Goal: Task Accomplishment & Management: Complete application form

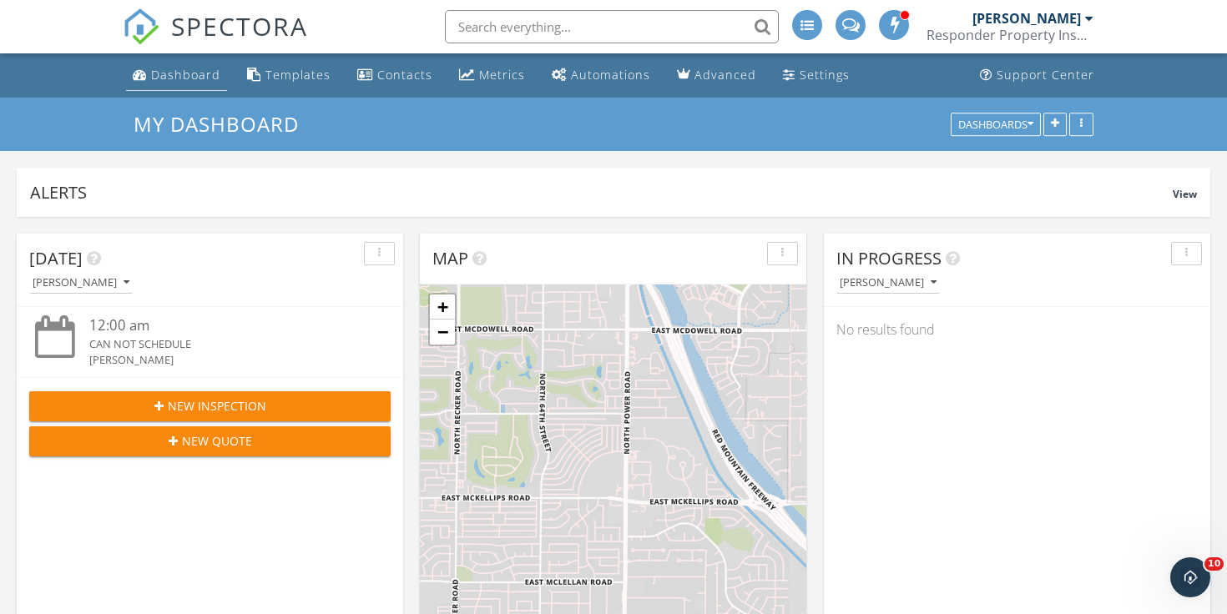
click at [169, 75] on div "Dashboard" at bounding box center [185, 75] width 69 height 16
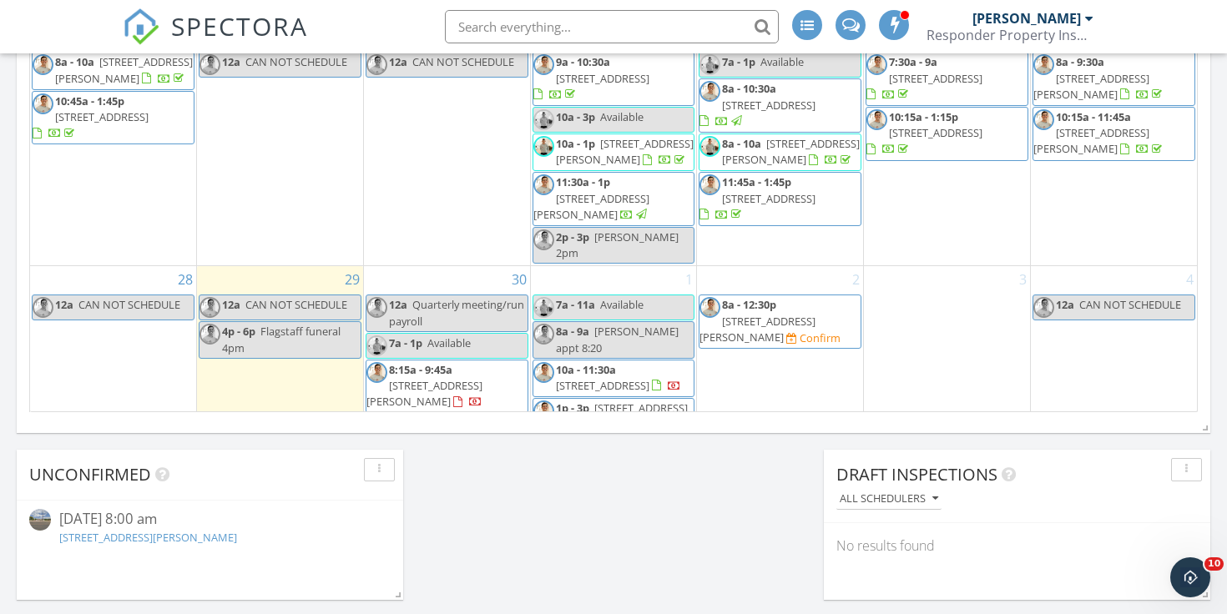
scroll to position [1138, 0]
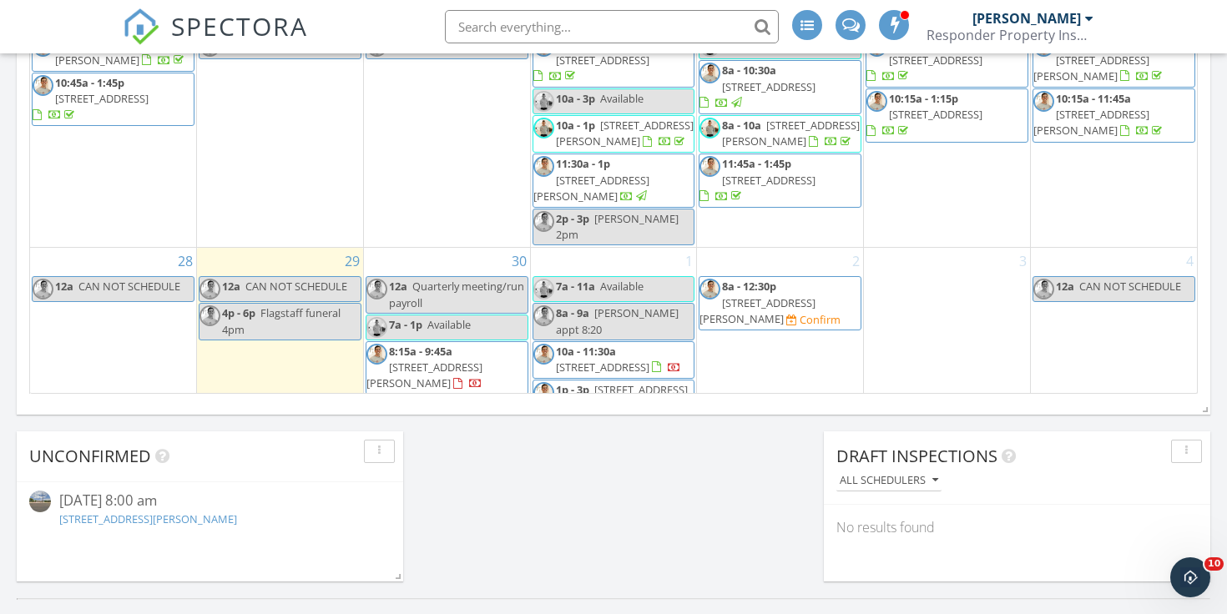
click at [756, 295] on span "1858 E Brown Rd, Mesa 85203" at bounding box center [757, 310] width 116 height 31
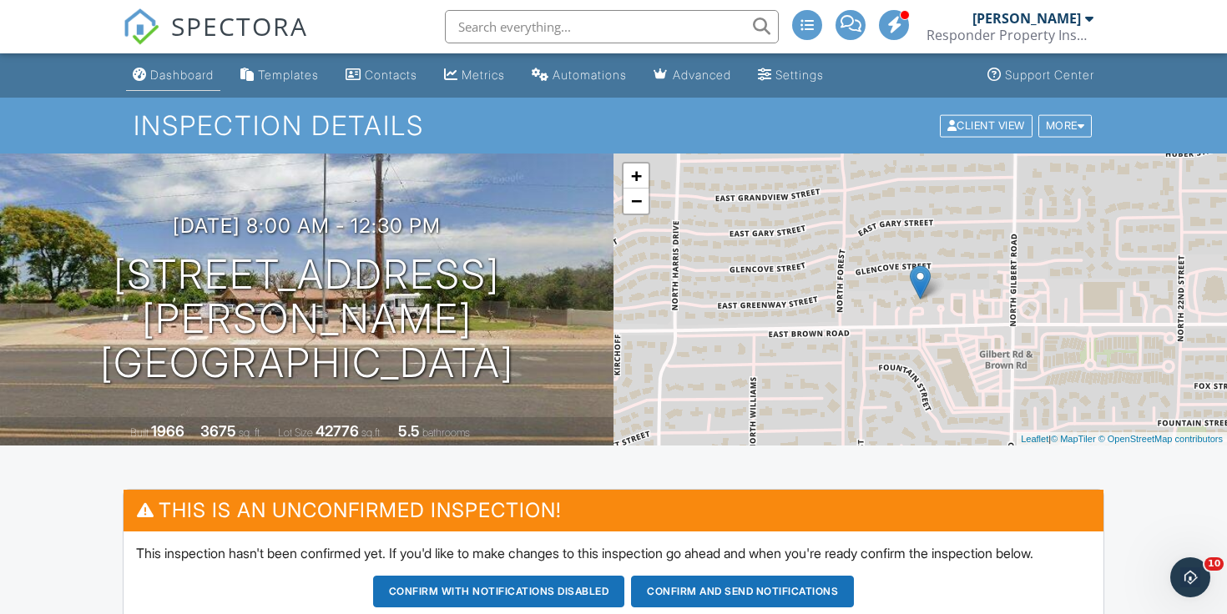
click at [169, 73] on div "Dashboard" at bounding box center [181, 75] width 63 height 14
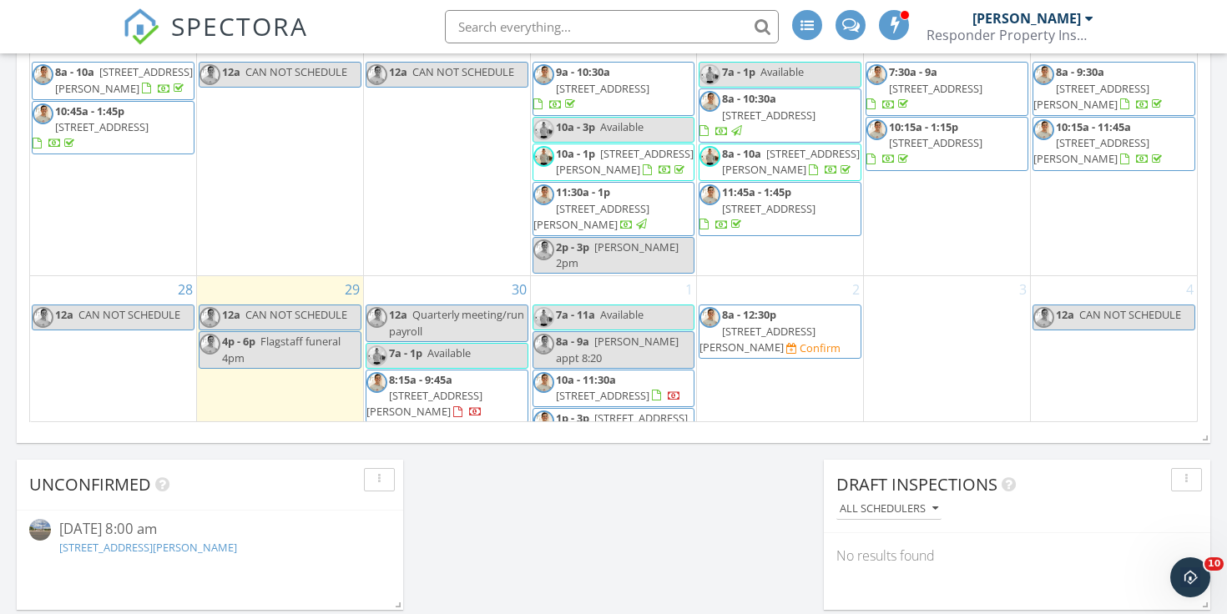
scroll to position [1124, 0]
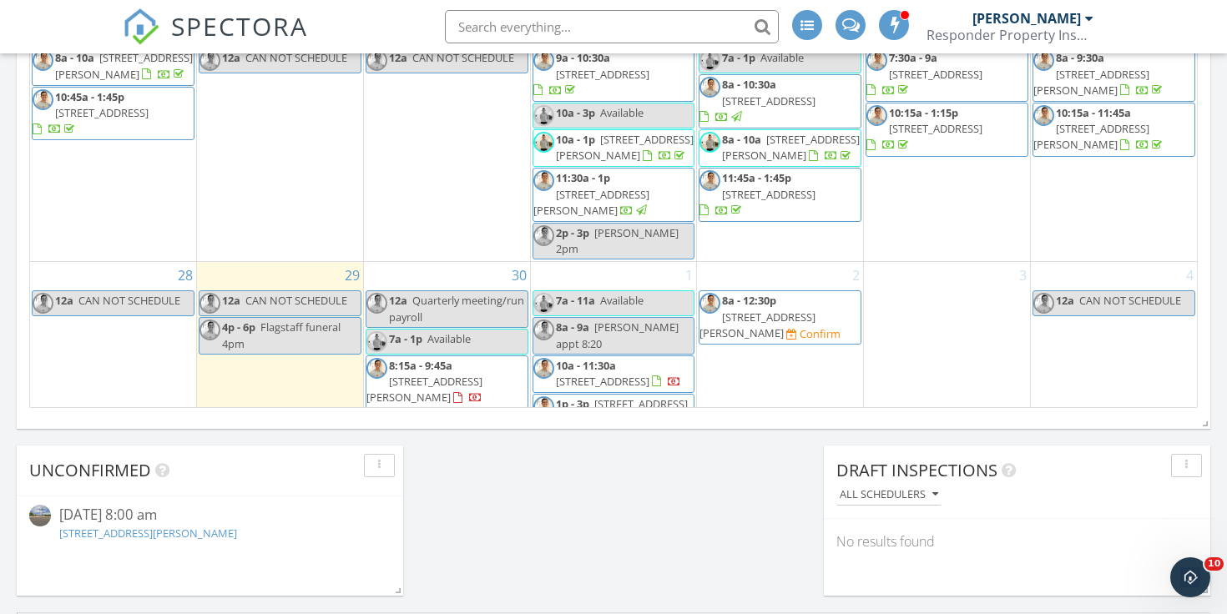
click at [746, 293] on span "8a - 12:30p" at bounding box center [749, 300] width 54 height 15
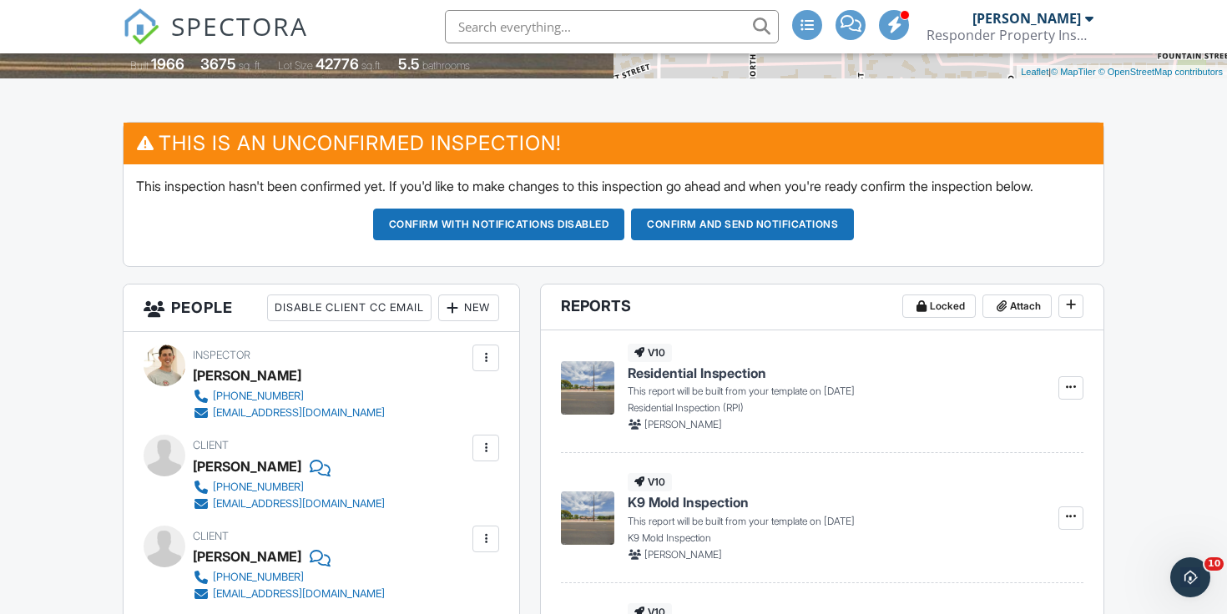
scroll to position [364, 0]
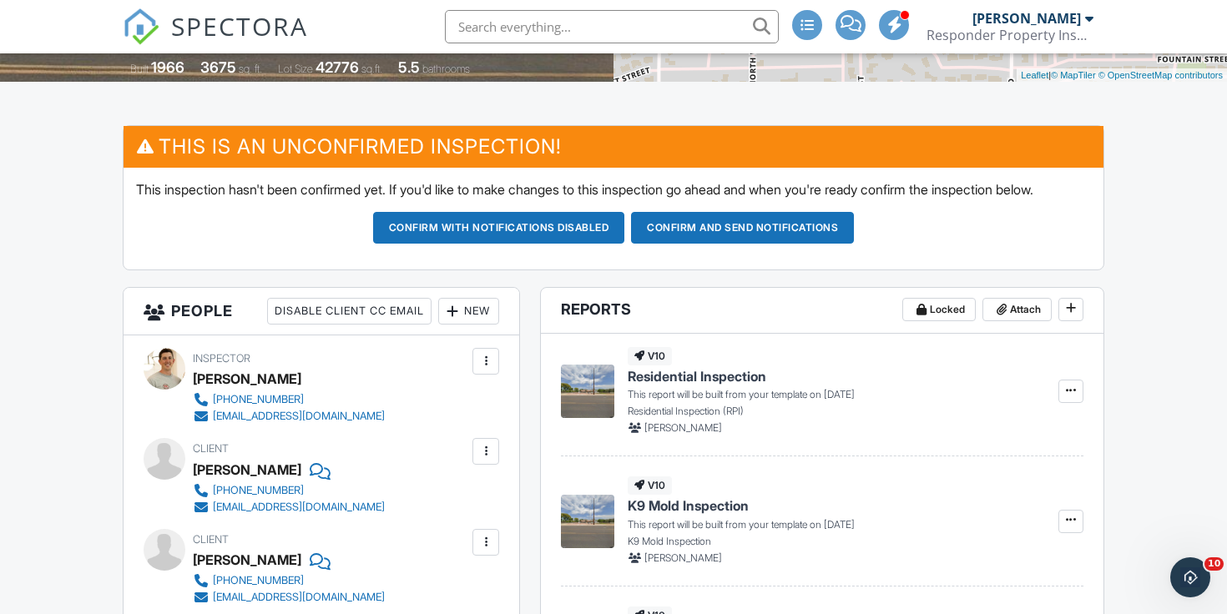
click at [778, 244] on button "Confirm and send notifications" at bounding box center [742, 228] width 223 height 32
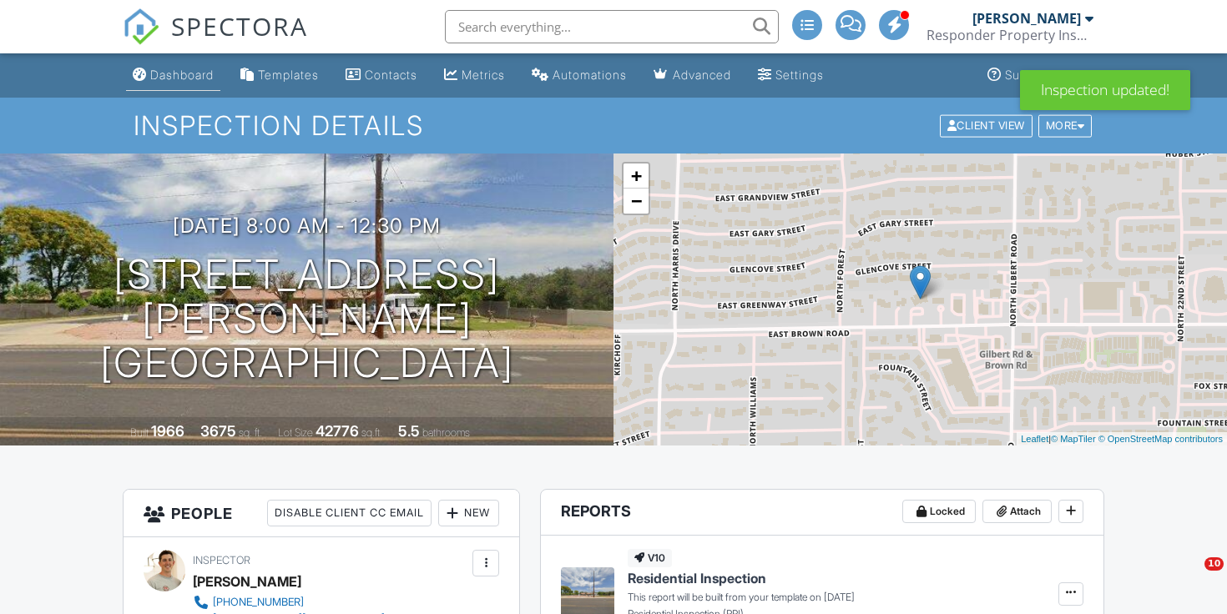
click at [150, 83] on link "Dashboard" at bounding box center [173, 75] width 94 height 31
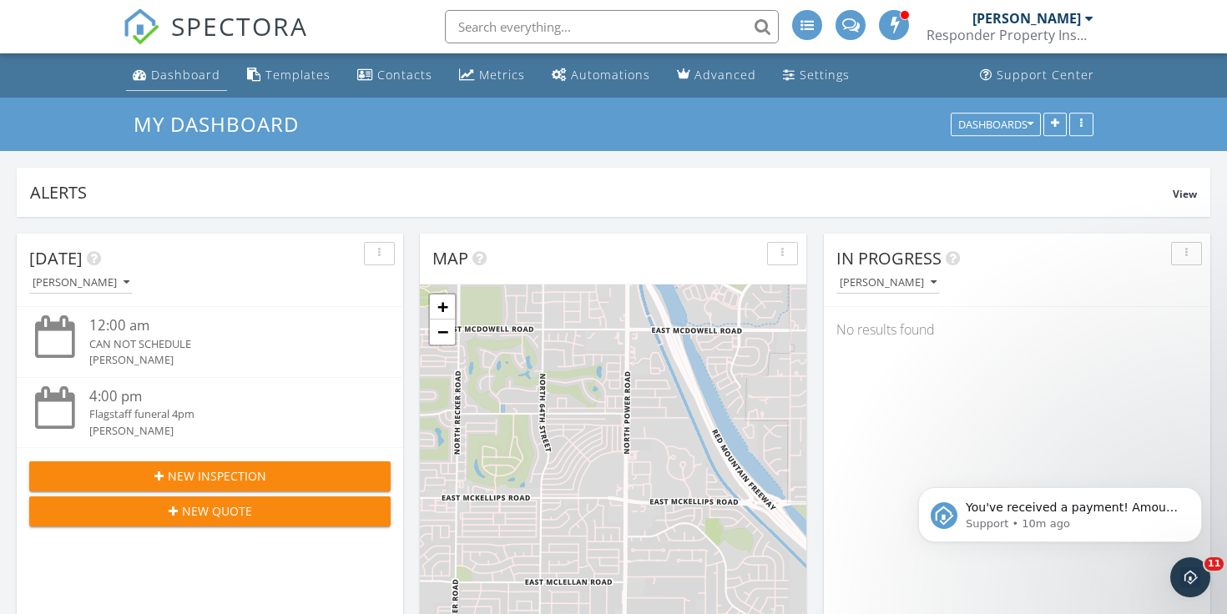
click at [189, 82] on div "Dashboard" at bounding box center [185, 75] width 69 height 16
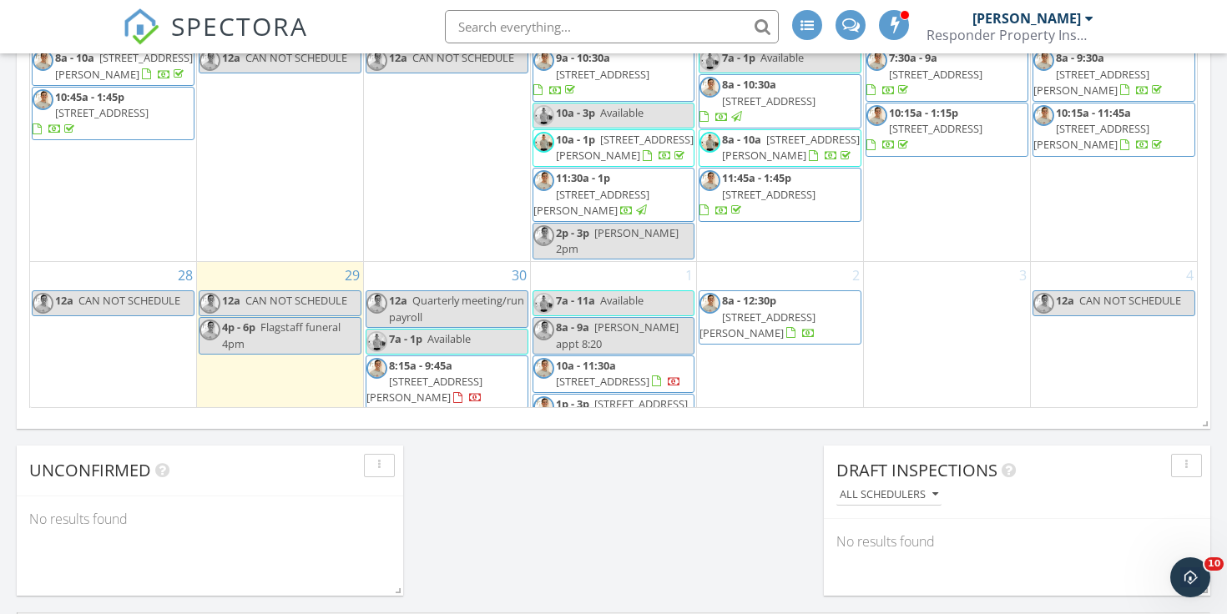
scroll to position [1148, 0]
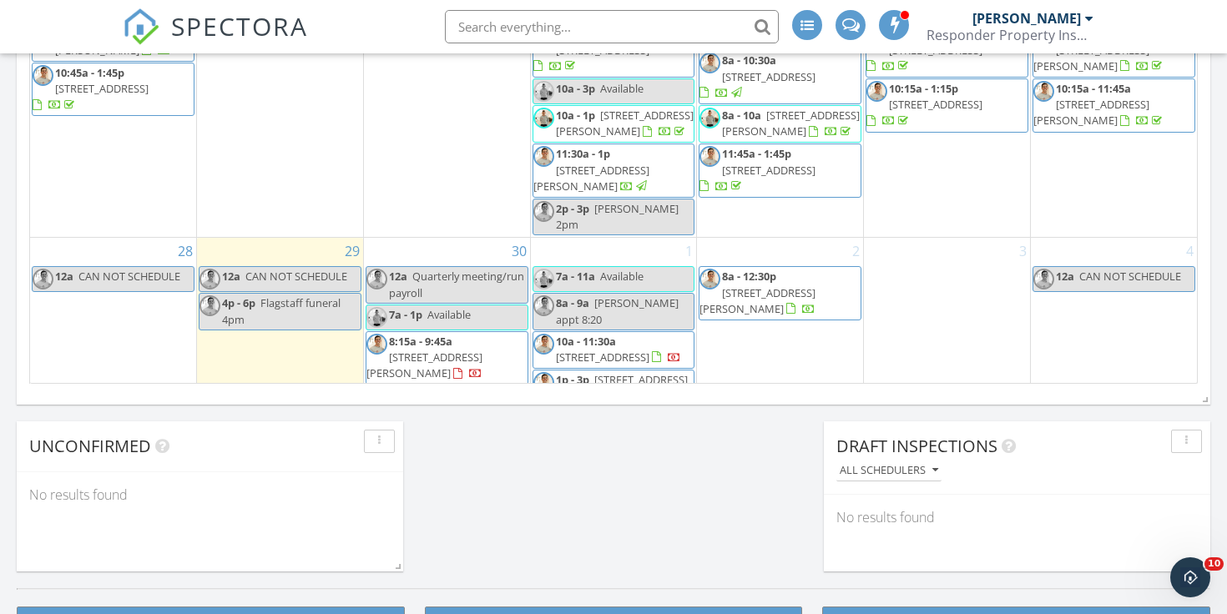
click at [407, 350] on span "501 E Ray Rd 172, Chandler 85225" at bounding box center [424, 365] width 116 height 31
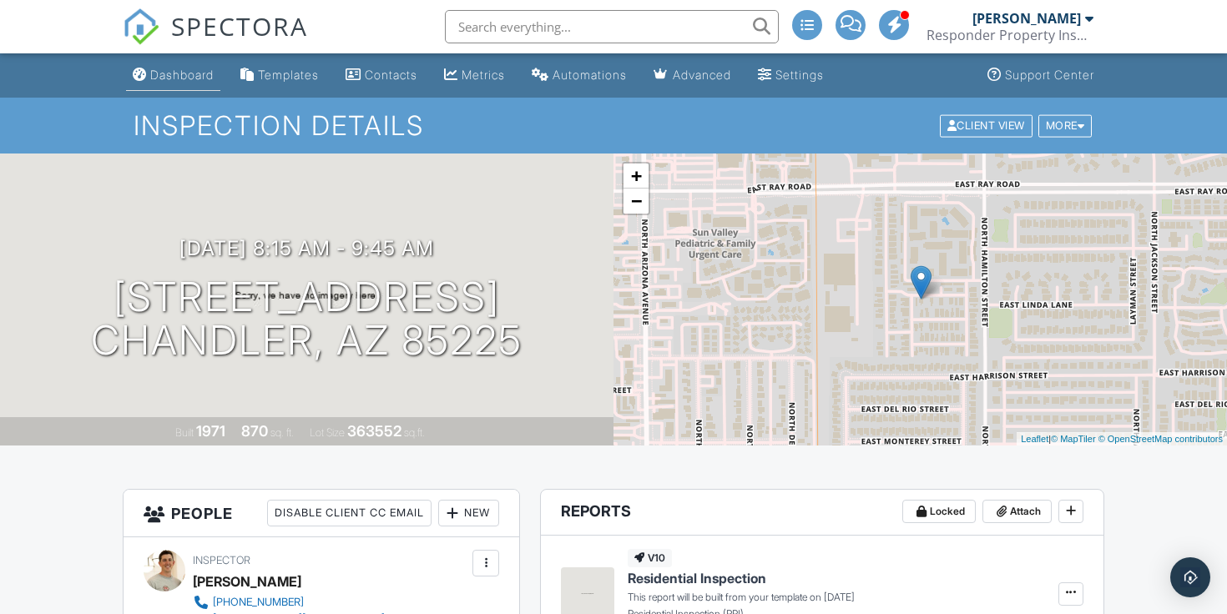
click at [142, 67] on link "Dashboard" at bounding box center [173, 75] width 94 height 31
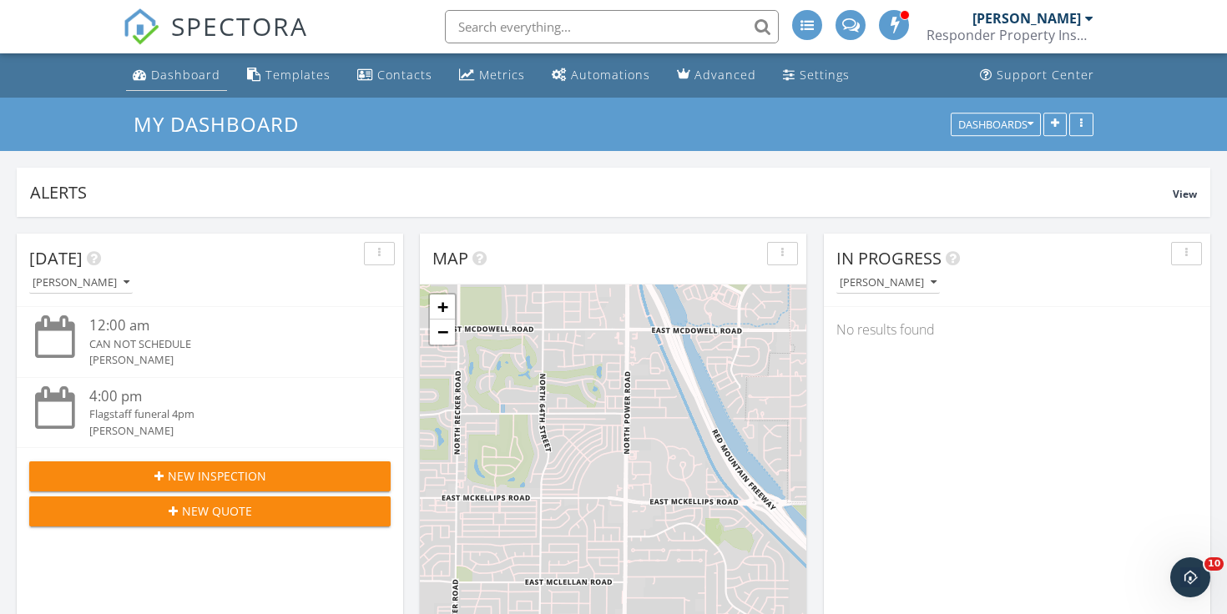
scroll to position [-1, 0]
click at [187, 65] on link "Dashboard" at bounding box center [176, 75] width 101 height 31
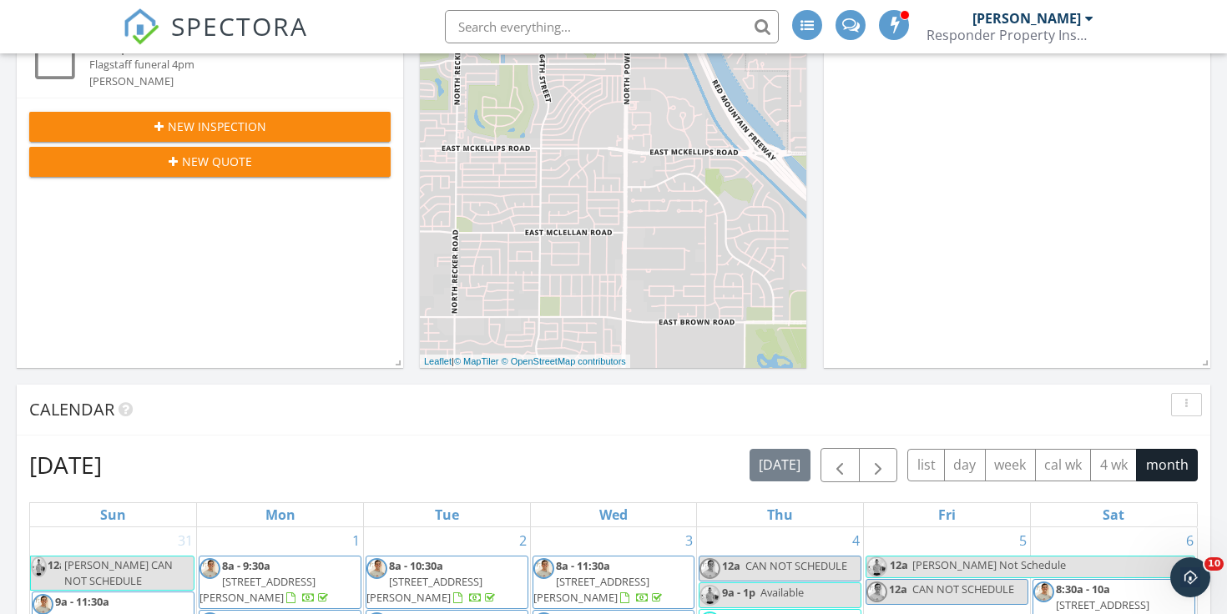
scroll to position [386, 0]
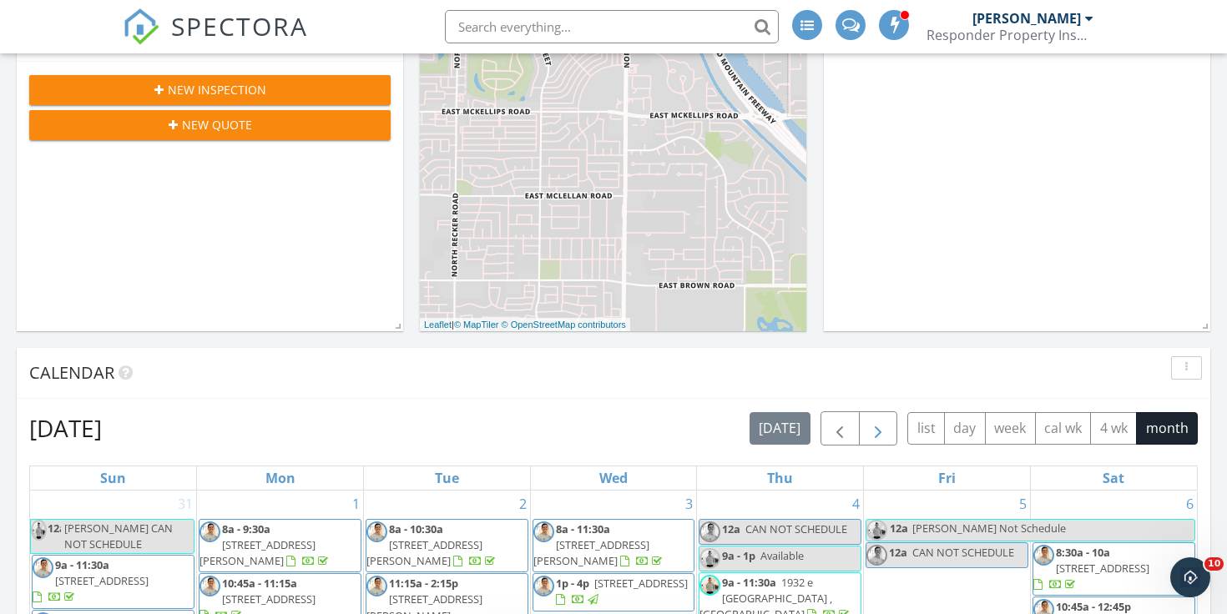
click at [871, 437] on span "button" at bounding box center [878, 429] width 20 height 20
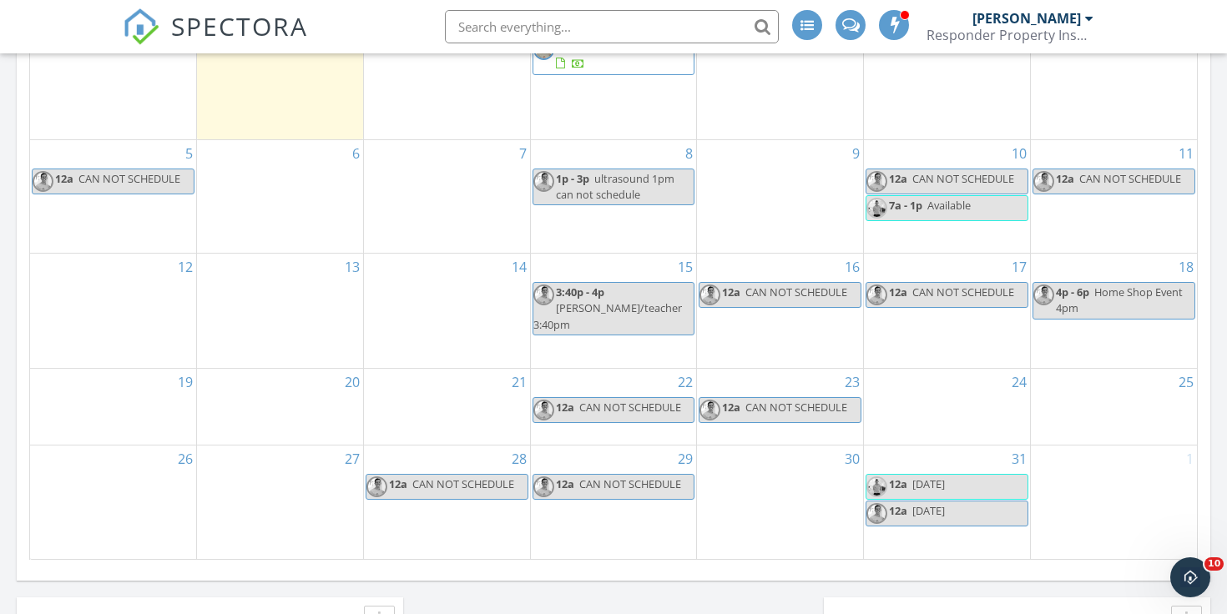
scroll to position [968, 0]
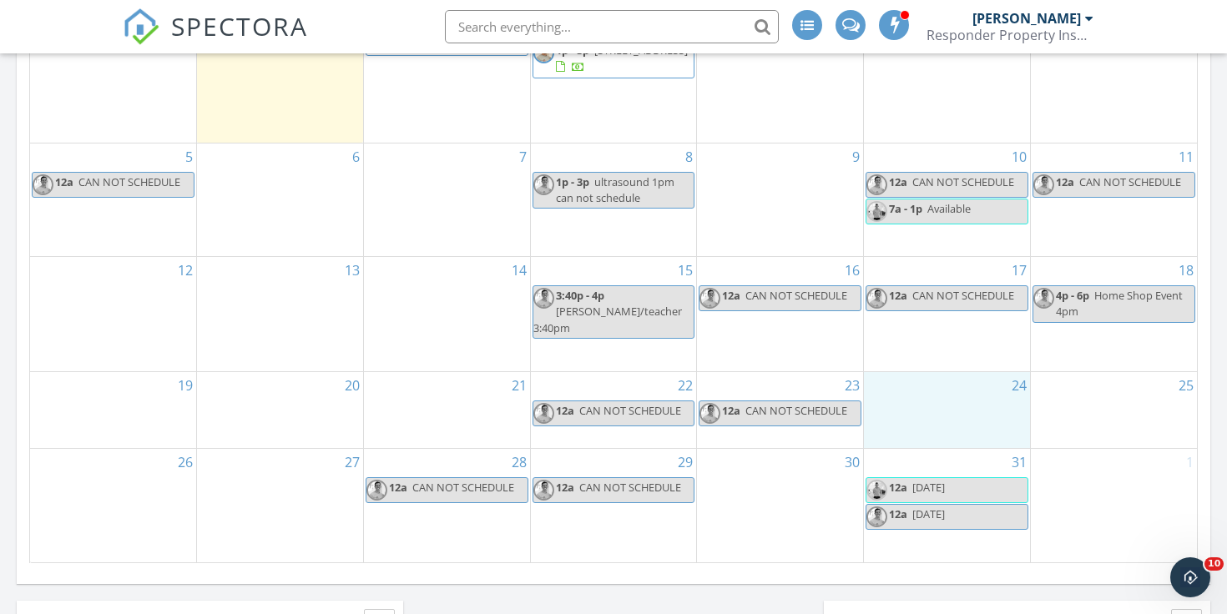
click at [871, 431] on div "24" at bounding box center [947, 410] width 166 height 77
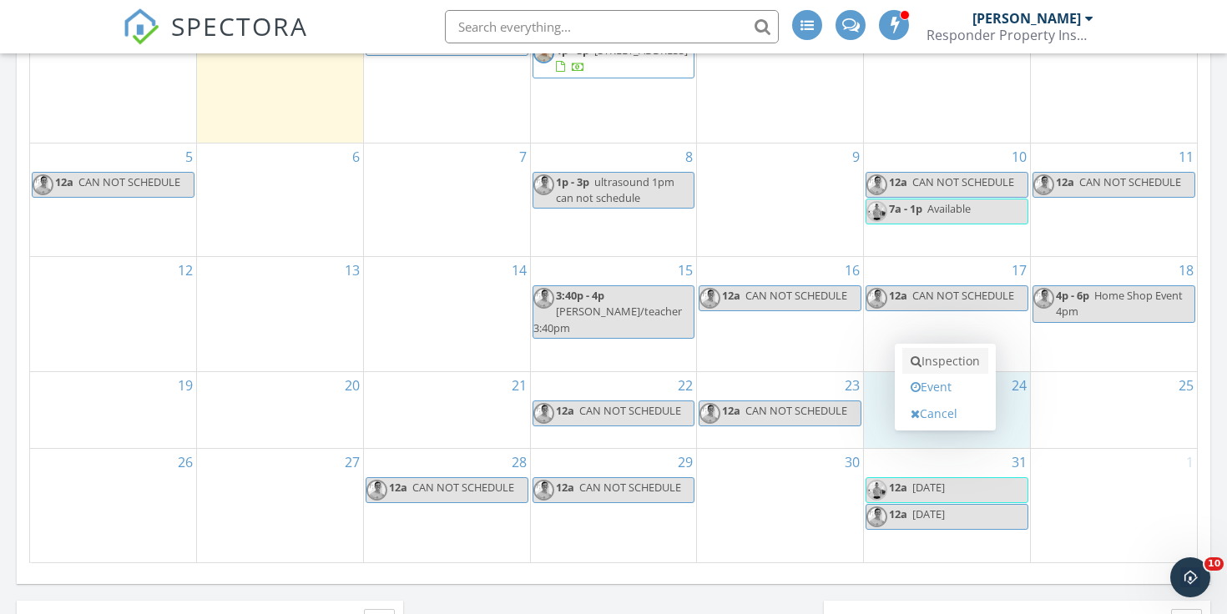
click at [904, 360] on link "Inspection" at bounding box center [945, 361] width 86 height 27
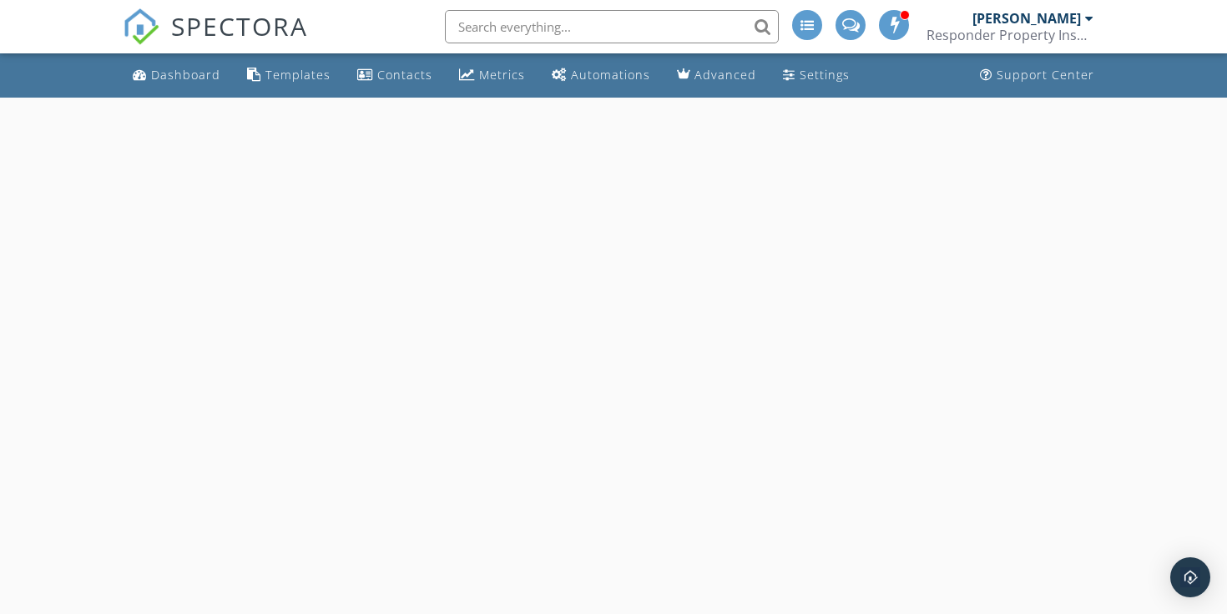
select select "9"
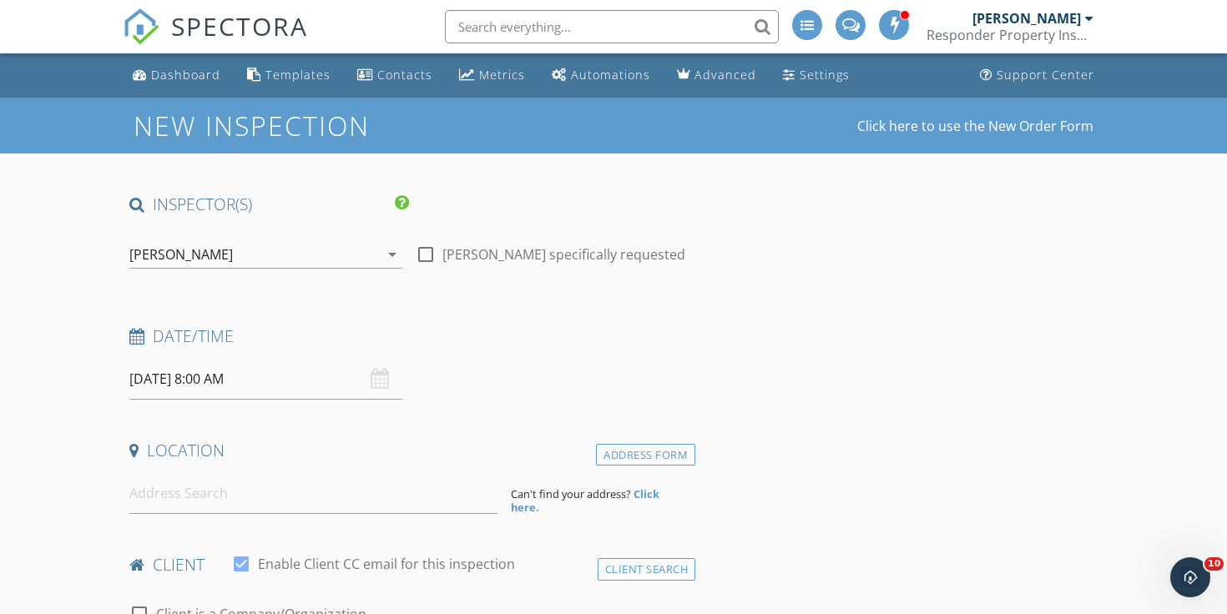
click at [316, 398] on input "[DATE] 8:00 AM" at bounding box center [265, 379] width 273 height 41
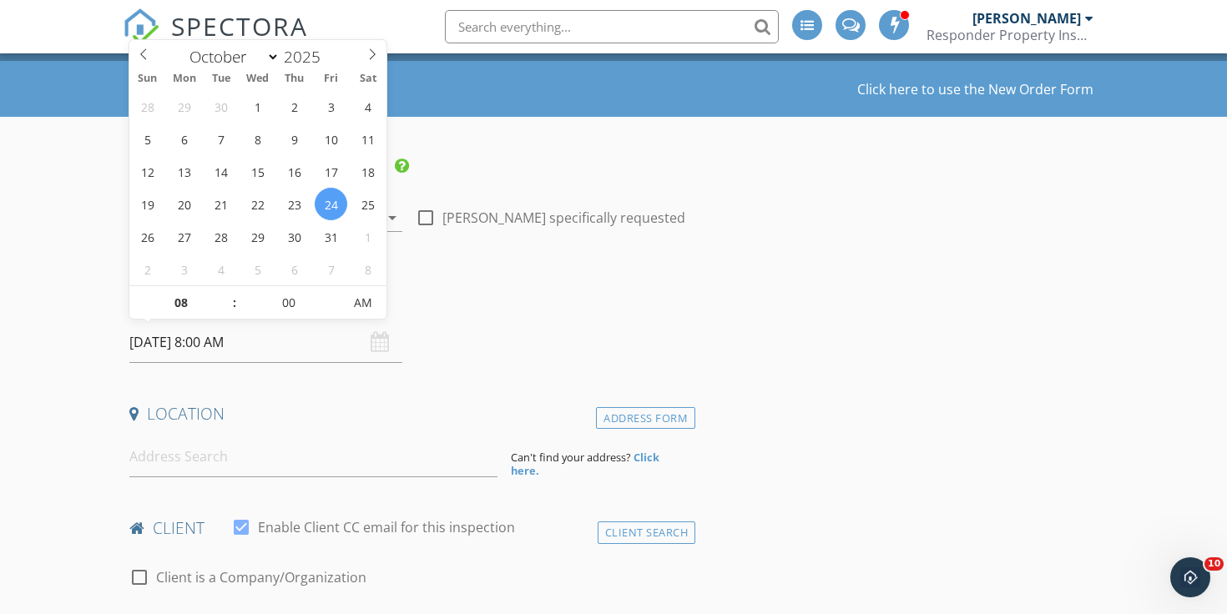
scroll to position [38, 0]
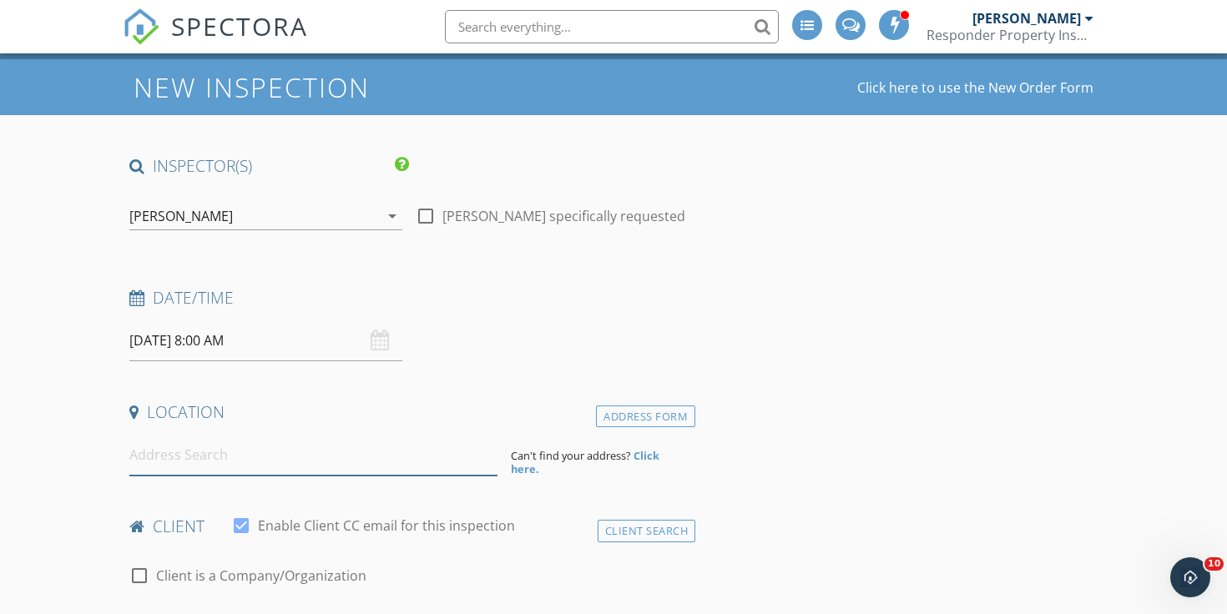
click at [260, 467] on input at bounding box center [313, 455] width 368 height 41
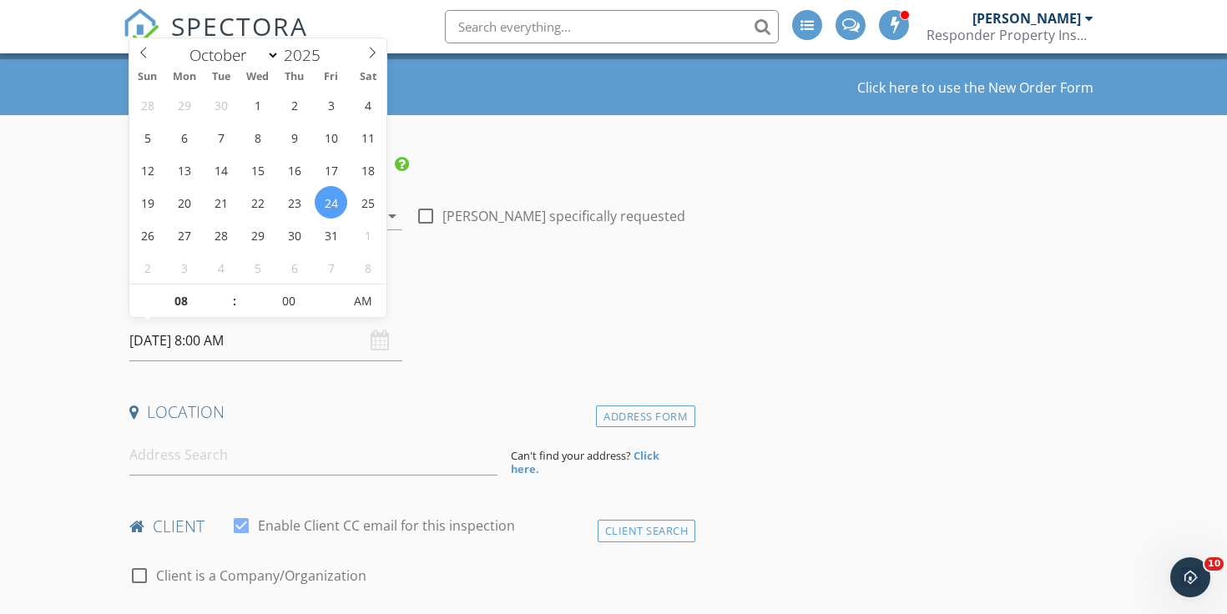
click at [261, 356] on input "[DATE] 8:00 AM" at bounding box center [265, 341] width 273 height 41
type input "09"
type input "[DATE] 9:00 AM"
click at [224, 291] on span at bounding box center [226, 293] width 12 height 17
type input "10"
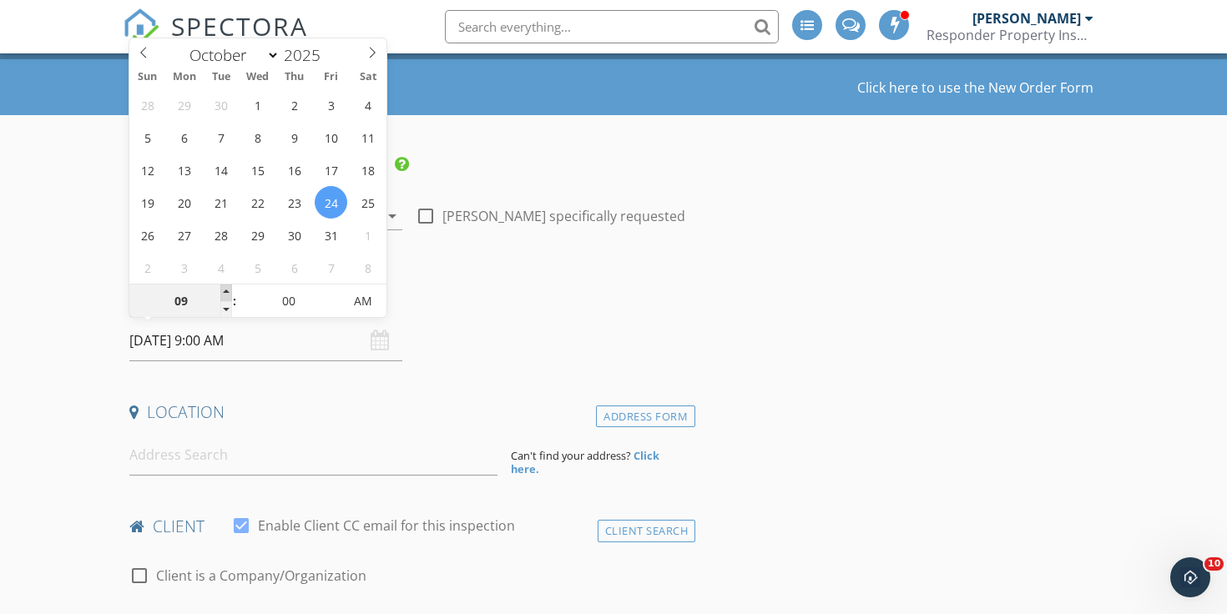
type input "[DATE] 10:00 AM"
click at [224, 291] on span at bounding box center [226, 293] width 12 height 17
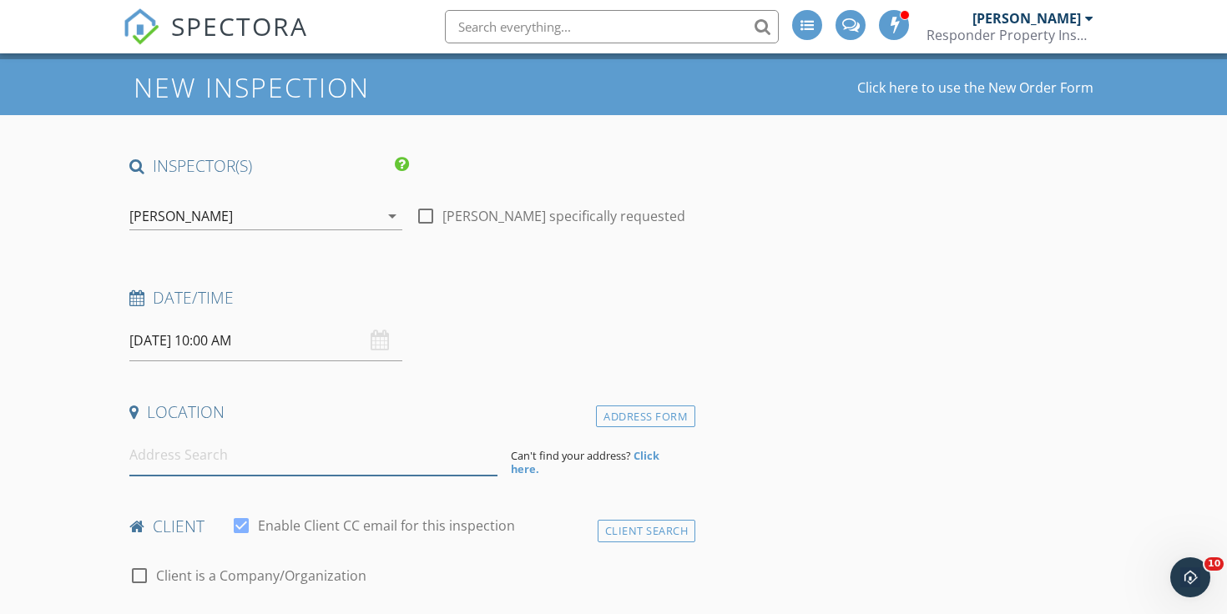
click at [194, 452] on input at bounding box center [313, 455] width 368 height 41
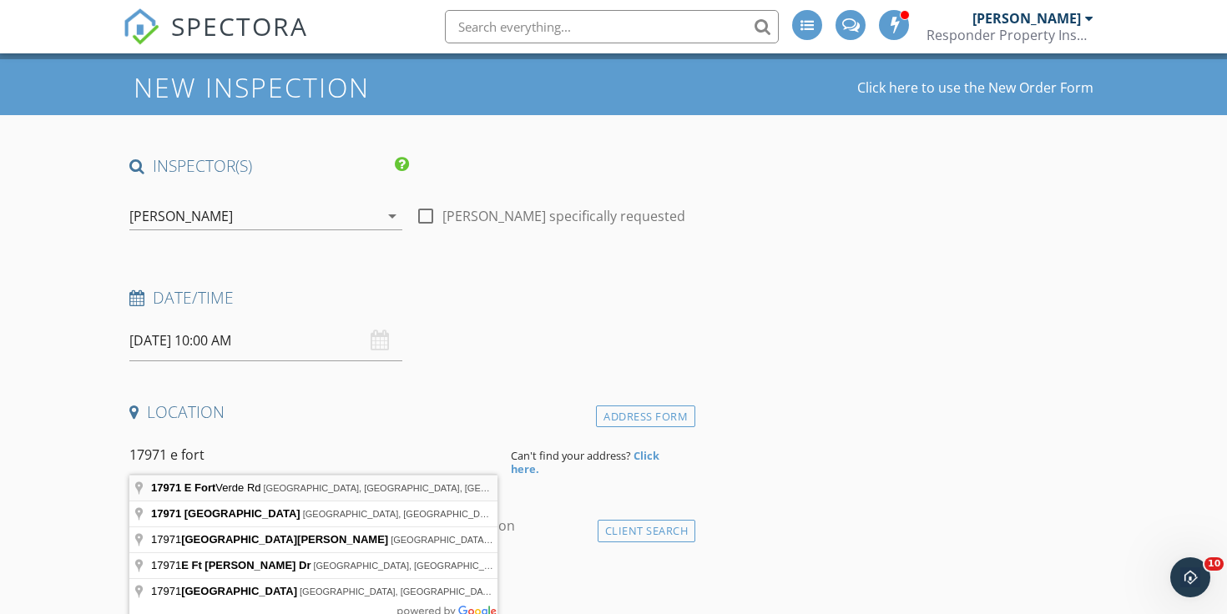
type input "[STREET_ADDRESS]"
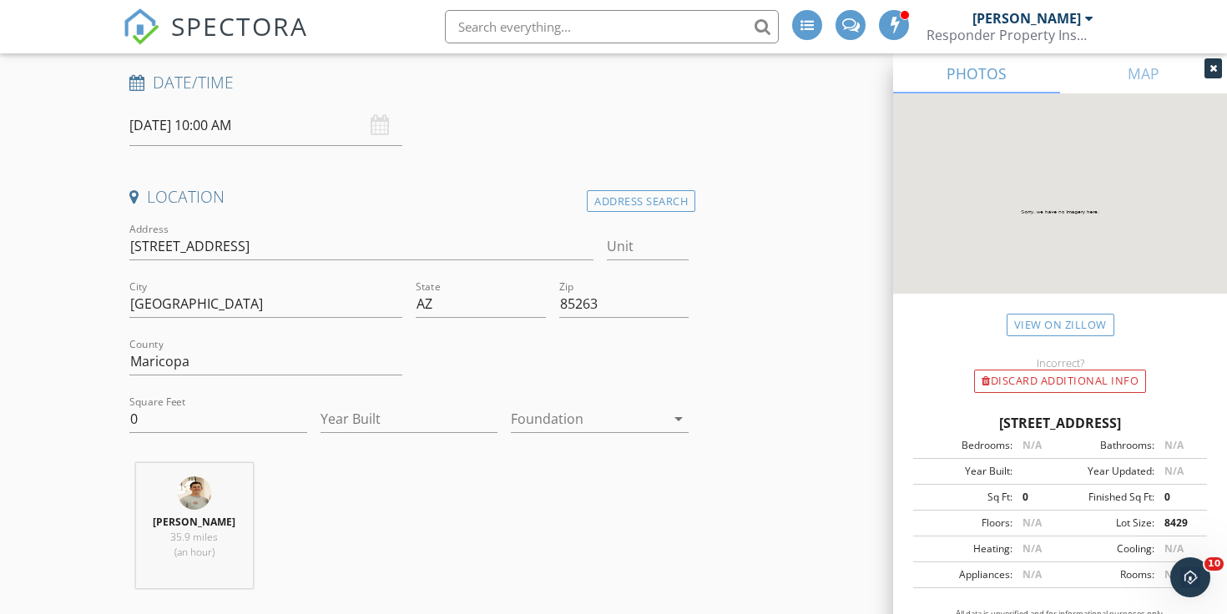
scroll to position [260, 0]
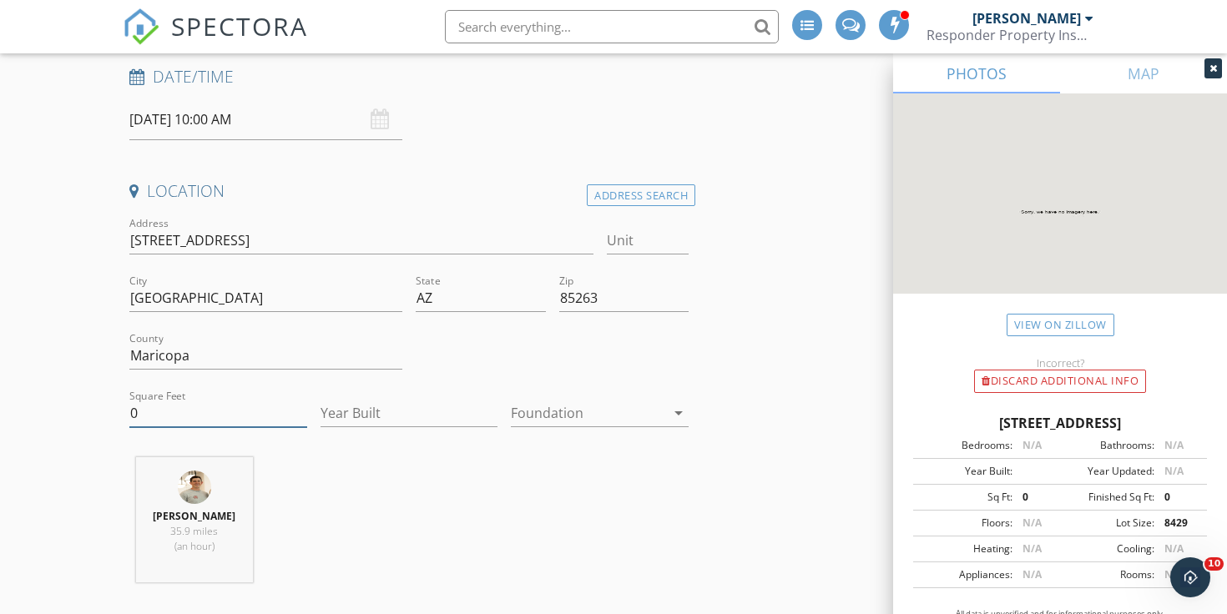
click at [218, 422] on input "0" at bounding box center [218, 414] width 178 height 28
type input "2166"
click at [390, 400] on input "Year Built" at bounding box center [410, 414] width 178 height 28
type input "2025"
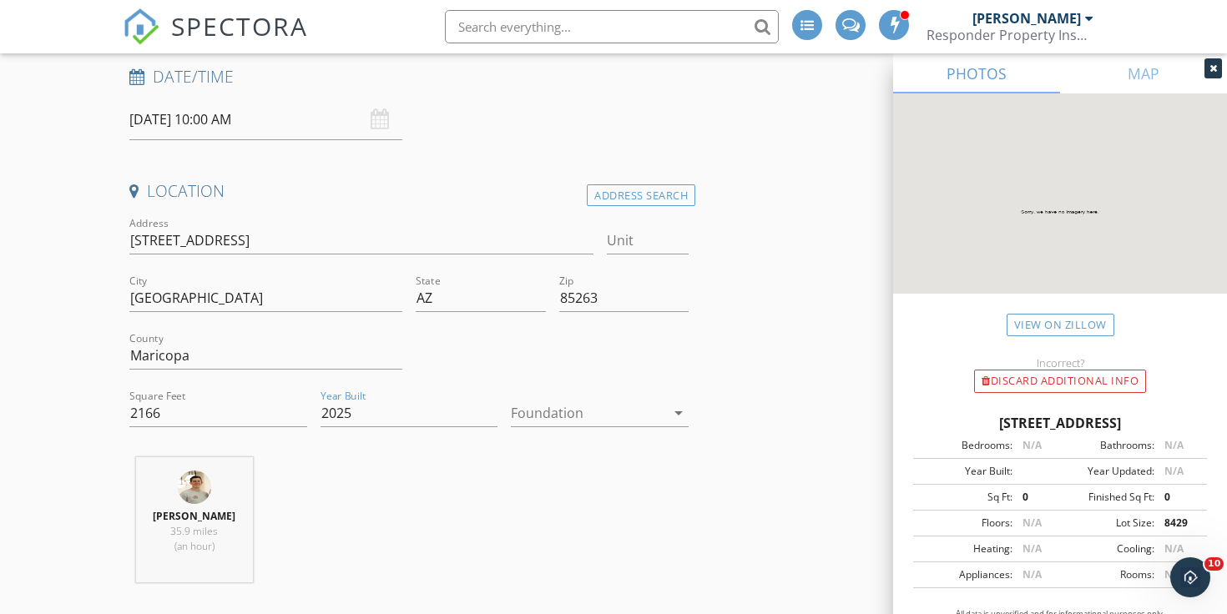
click at [378, 478] on div "[PERSON_NAME] 35.9 miles (an hour)" at bounding box center [409, 526] width 573 height 139
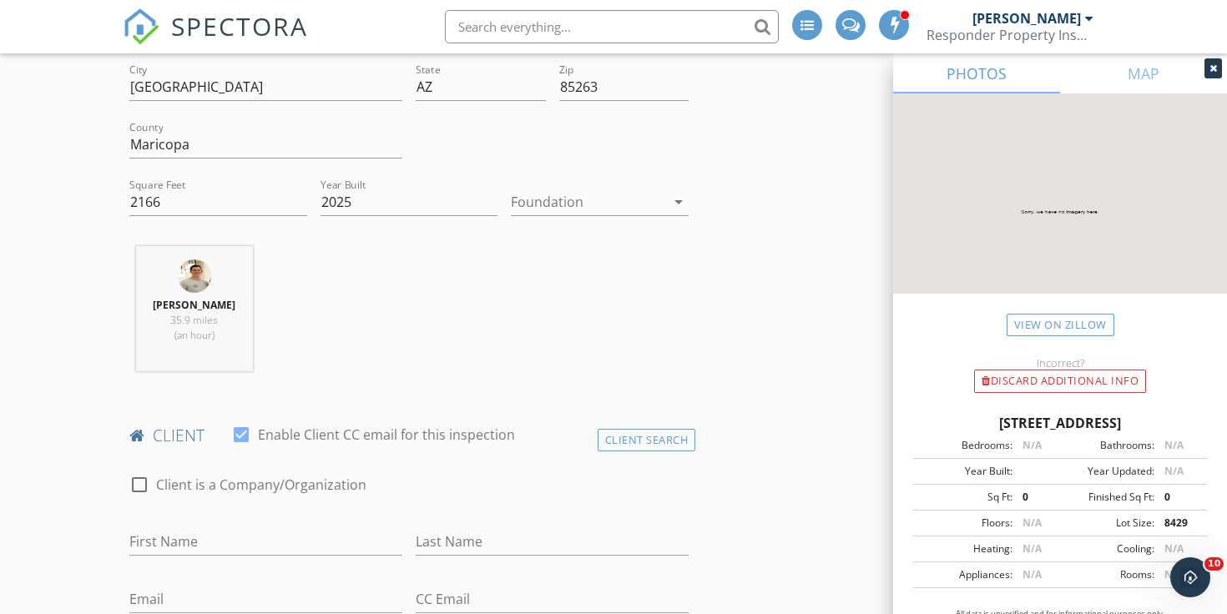
scroll to position [626, 0]
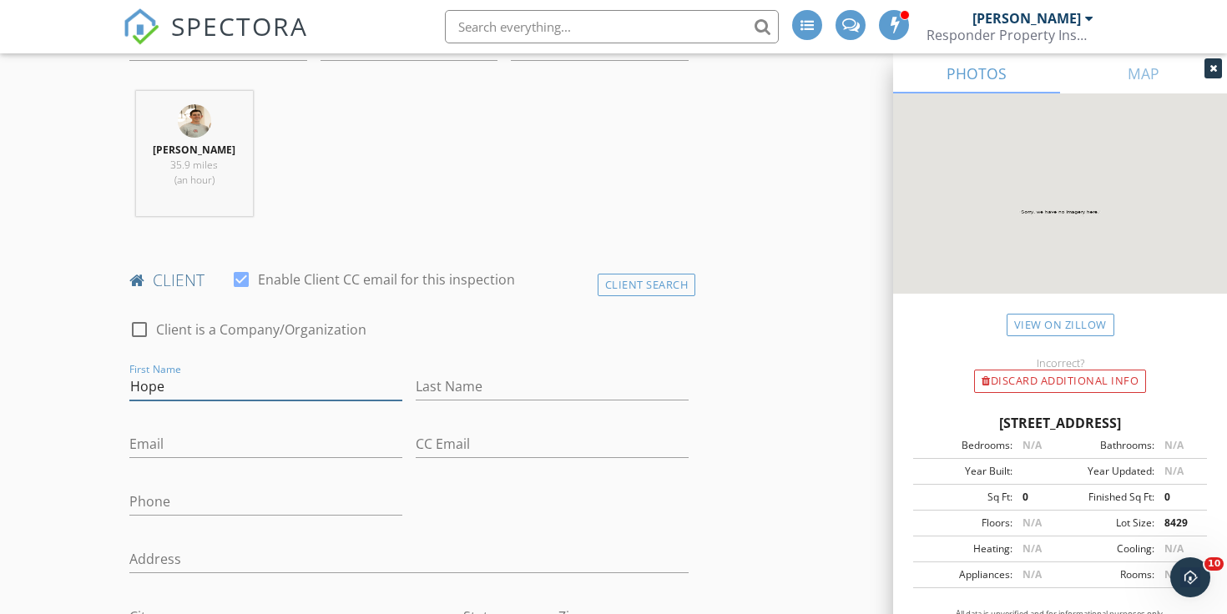
type input "Hope"
type input "[PERSON_NAME]"
paste input "[EMAIL_ADDRESS][PERSON_NAME][DOMAIN_NAME]"
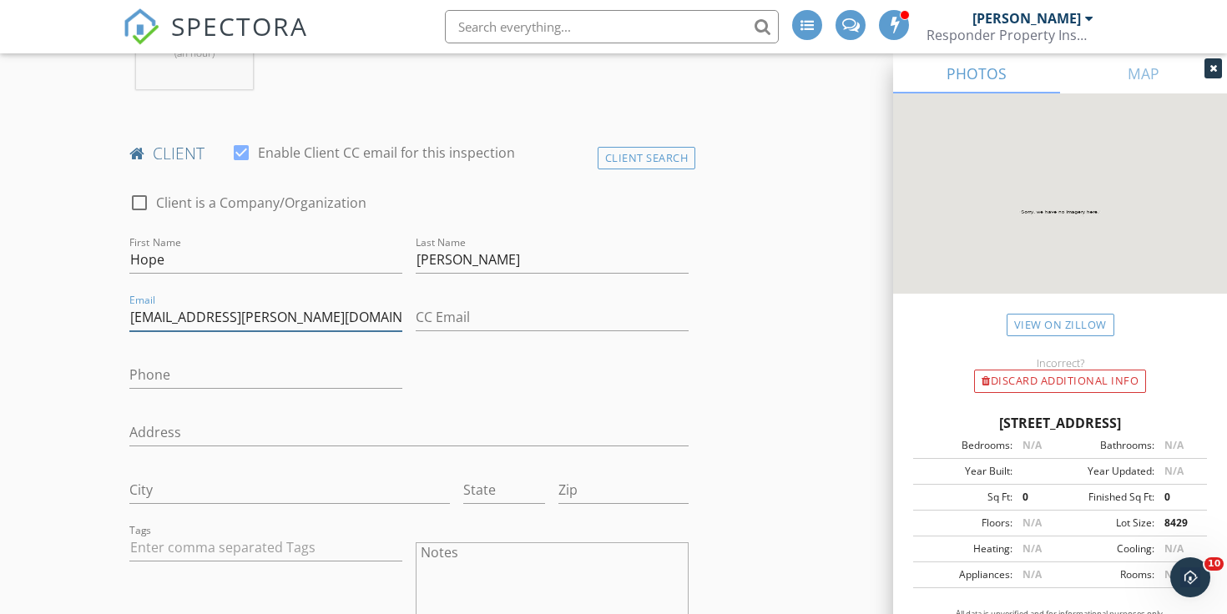
scroll to position [760, 0]
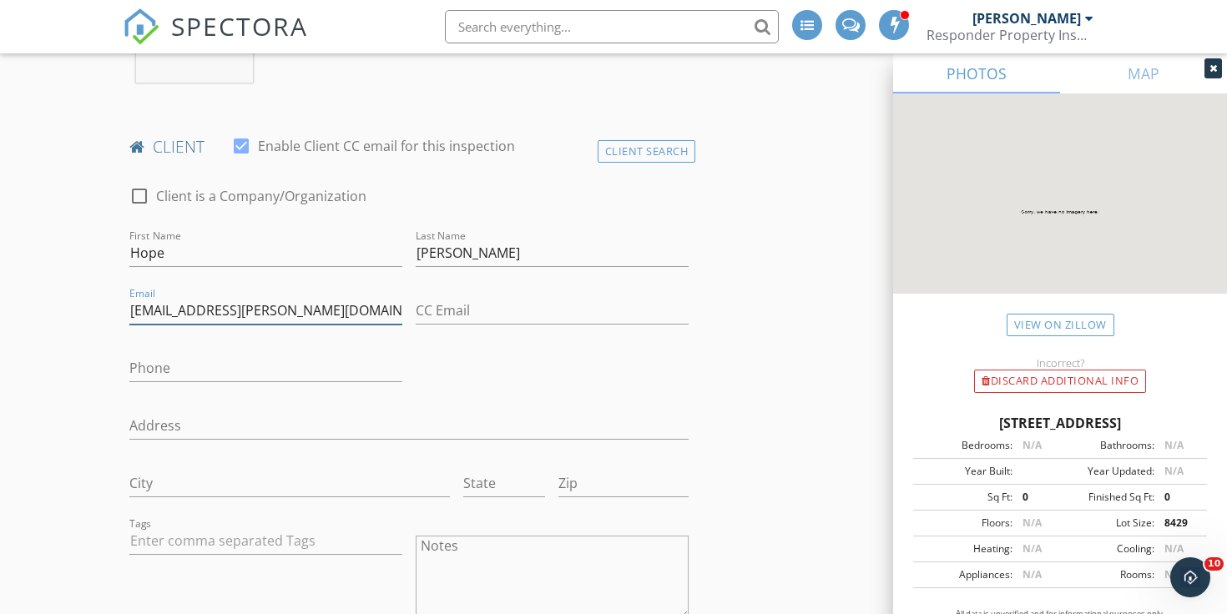
type input "[EMAIL_ADDRESS][PERSON_NAME][DOMAIN_NAME]"
paste input "[PHONE_NUMBER]"
click at [590, 403] on div "Address" at bounding box center [408, 429] width 559 height 54
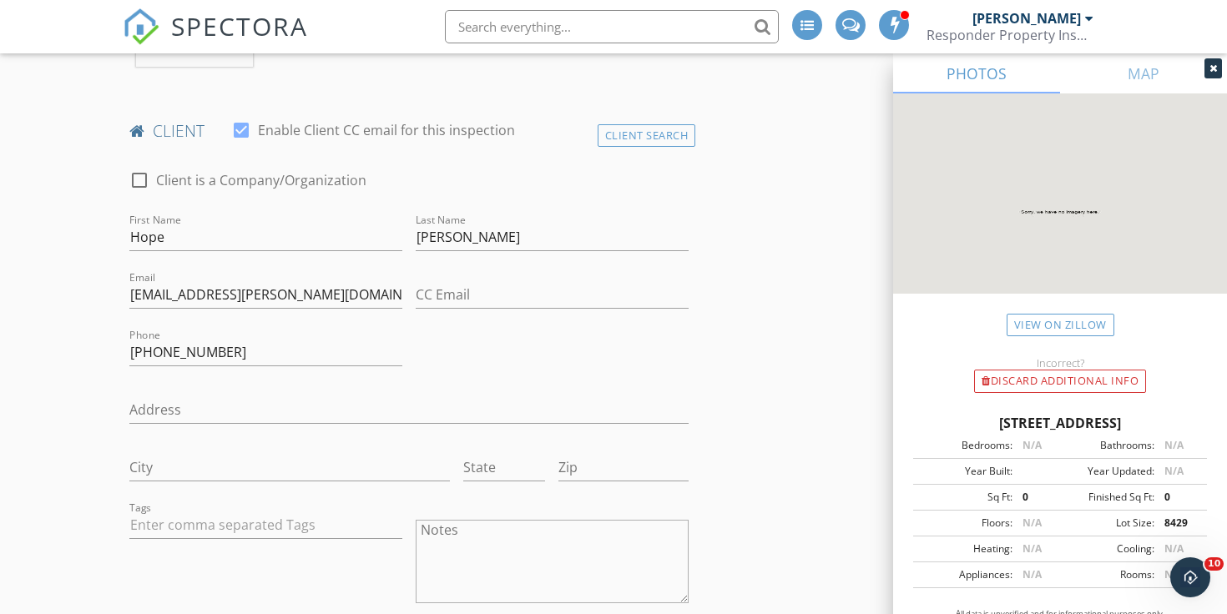
scroll to position [779, 0]
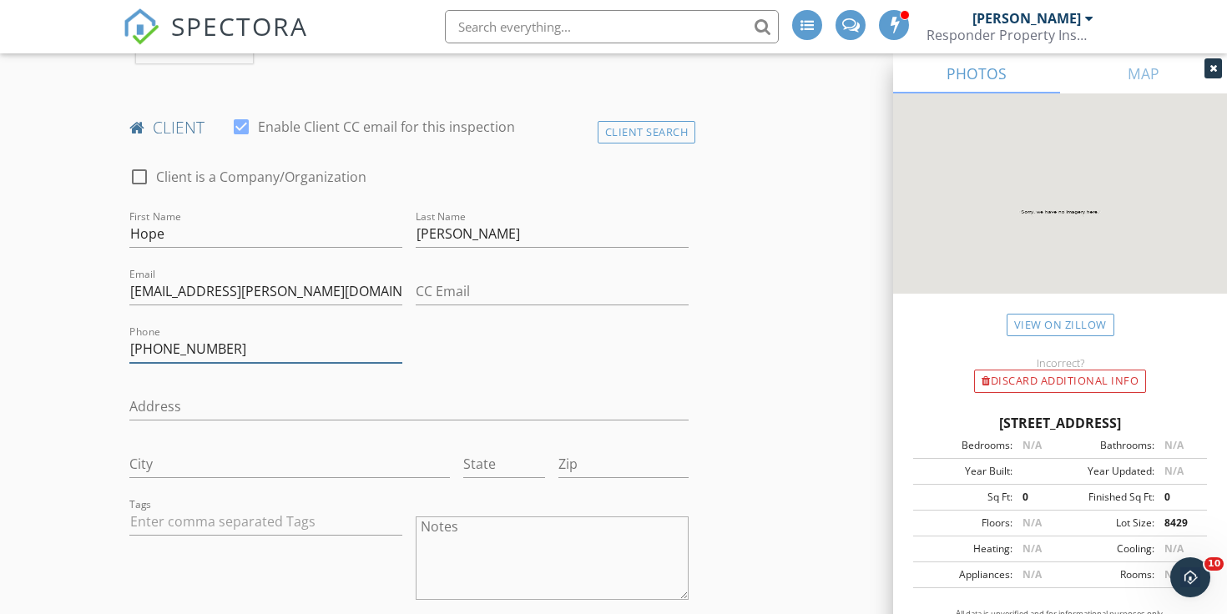
click at [309, 338] on input "[PHONE_NUMBER]" at bounding box center [265, 350] width 273 height 28
type input "[PHONE_NUMBER]"
click at [471, 354] on div "check_box_outline_blank Client is a Company/Organization First Name Hope Last N…" at bounding box center [409, 452] width 573 height 605
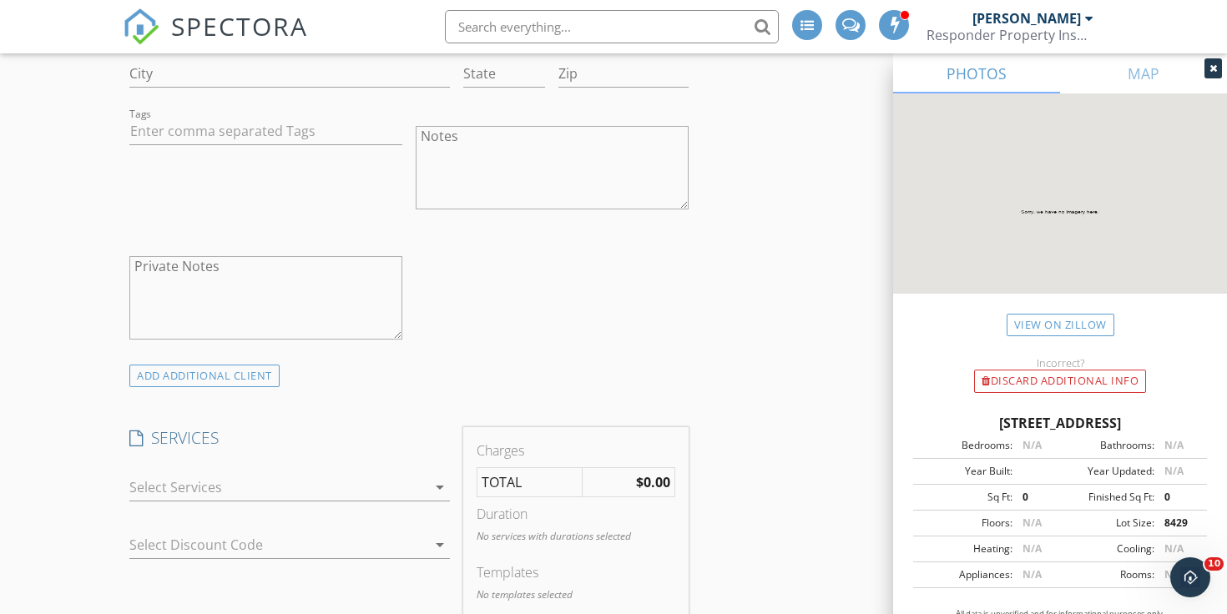
scroll to position [1286, 0]
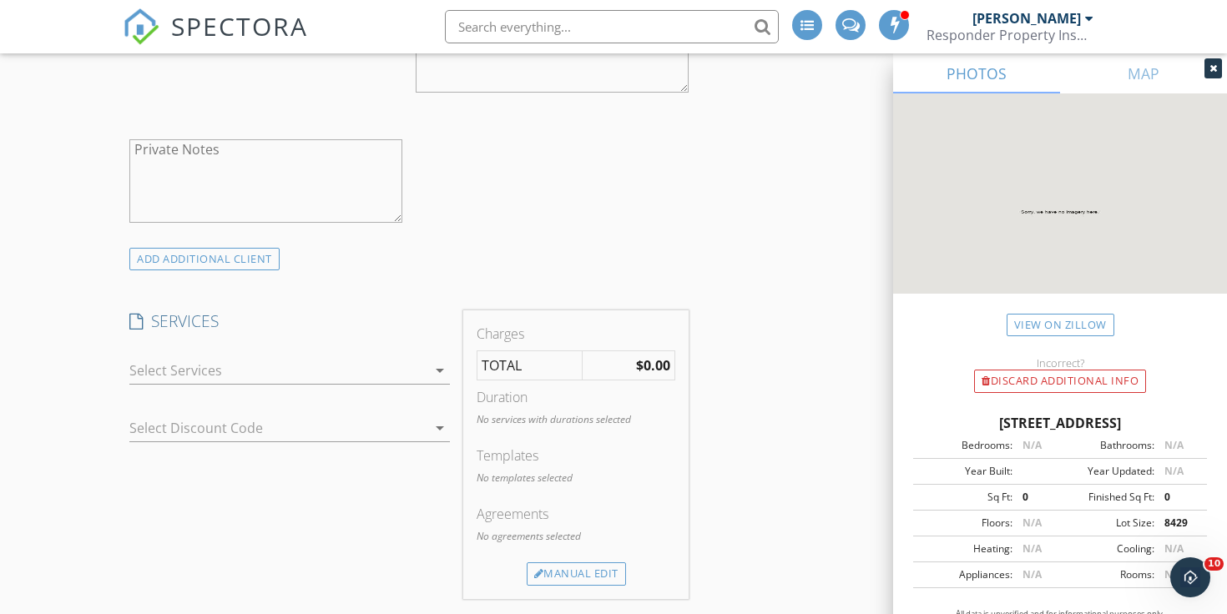
click at [426, 373] on div at bounding box center [277, 370] width 297 height 27
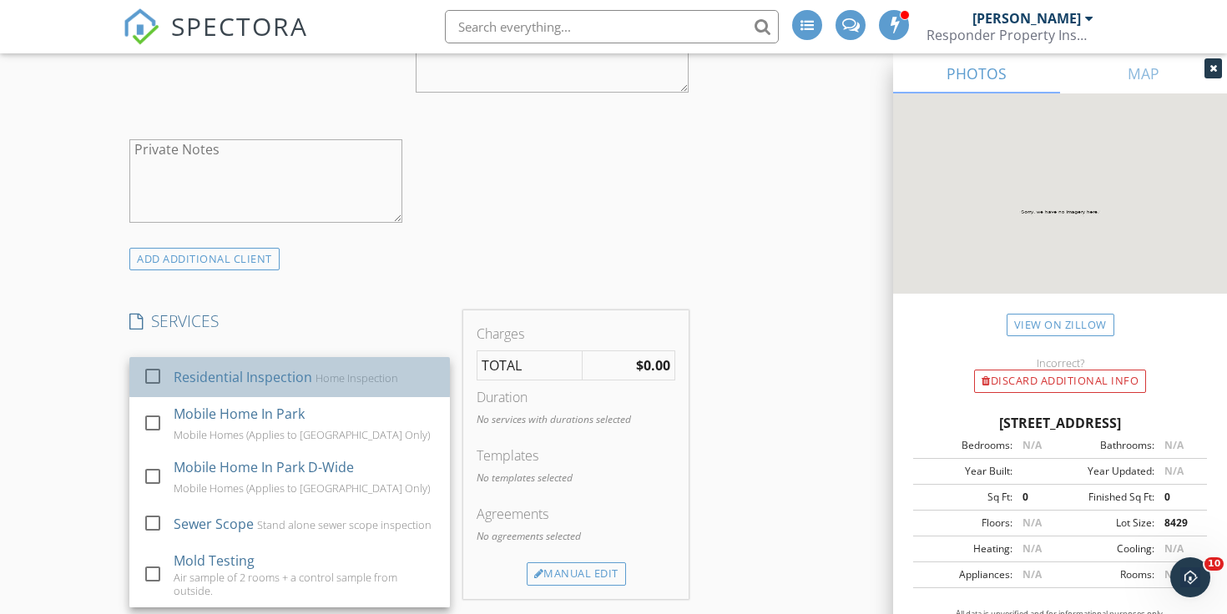
click at [419, 373] on div "Residential Inspection Home Inspection" at bounding box center [305, 377] width 263 height 33
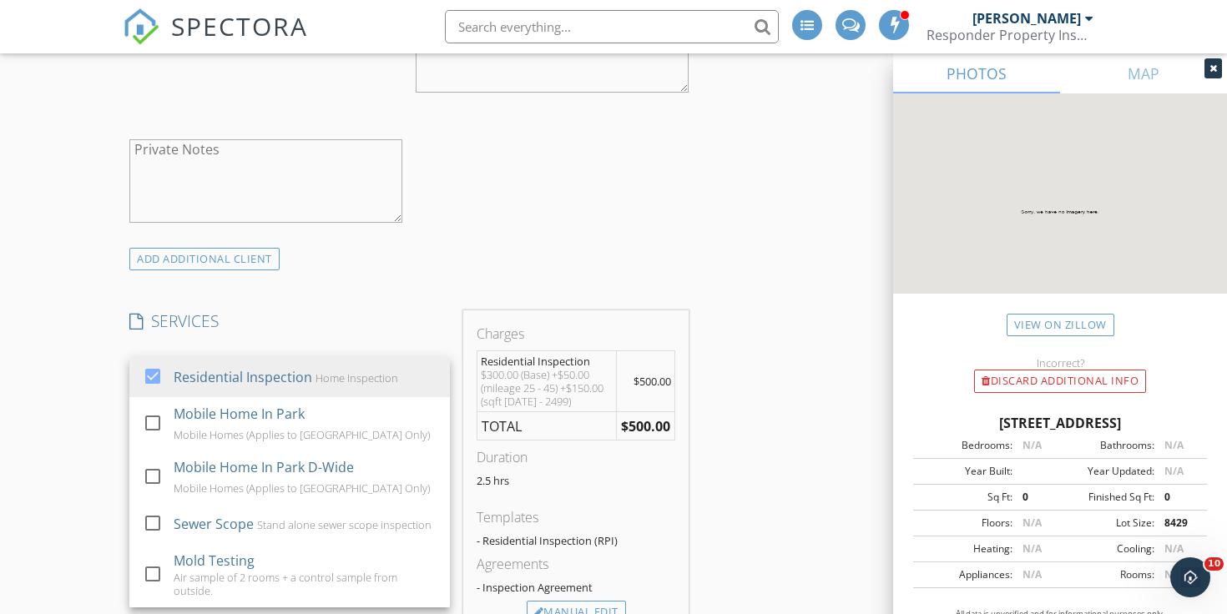
click at [419, 248] on div "ADD ADDITIONAL client" at bounding box center [409, 259] width 573 height 23
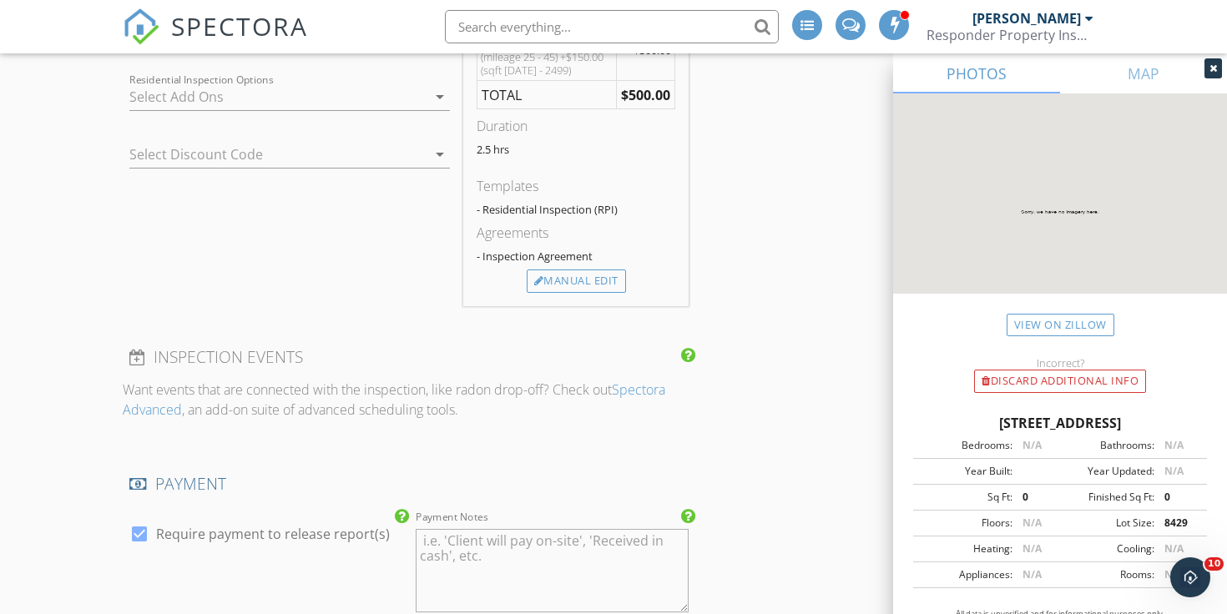
scroll to position [1620, 0]
click at [614, 278] on div "Manual Edit" at bounding box center [576, 278] width 99 height 23
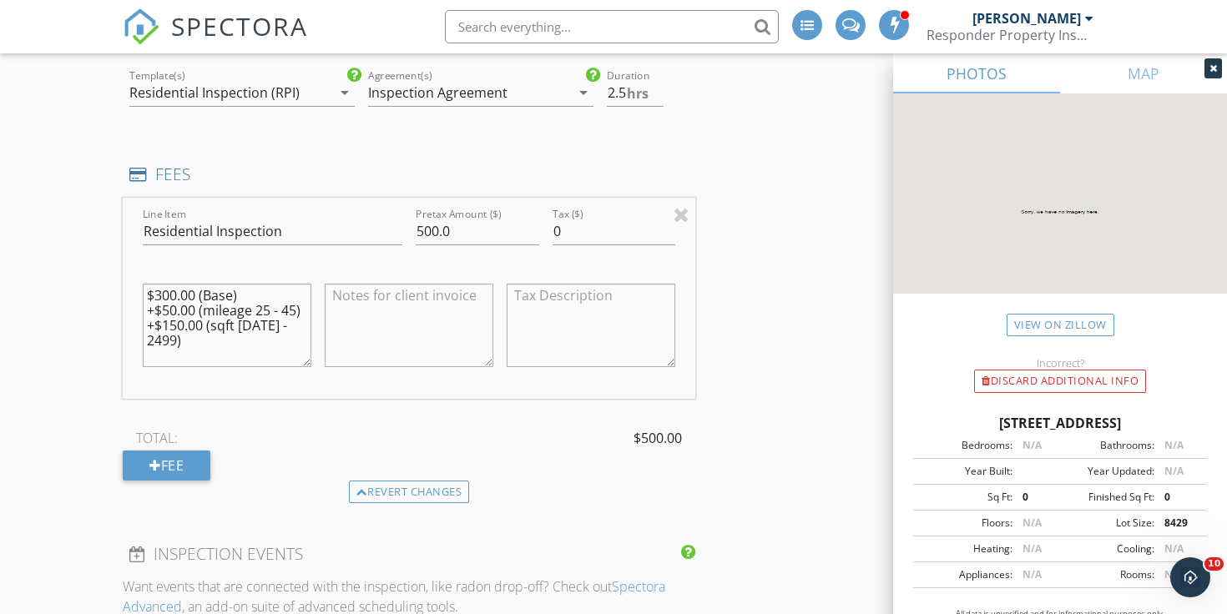
scroll to position [1563, 0]
type input "2"
click at [656, 93] on input "2" at bounding box center [635, 94] width 57 height 28
click at [592, 154] on div "INSPECTOR(S) check_box [PERSON_NAME] PRIMARY check_box_outline_blank [PERSON_NA…" at bounding box center [409, 283] width 573 height 3307
click at [434, 227] on input "500.0" at bounding box center [478, 233] width 124 height 28
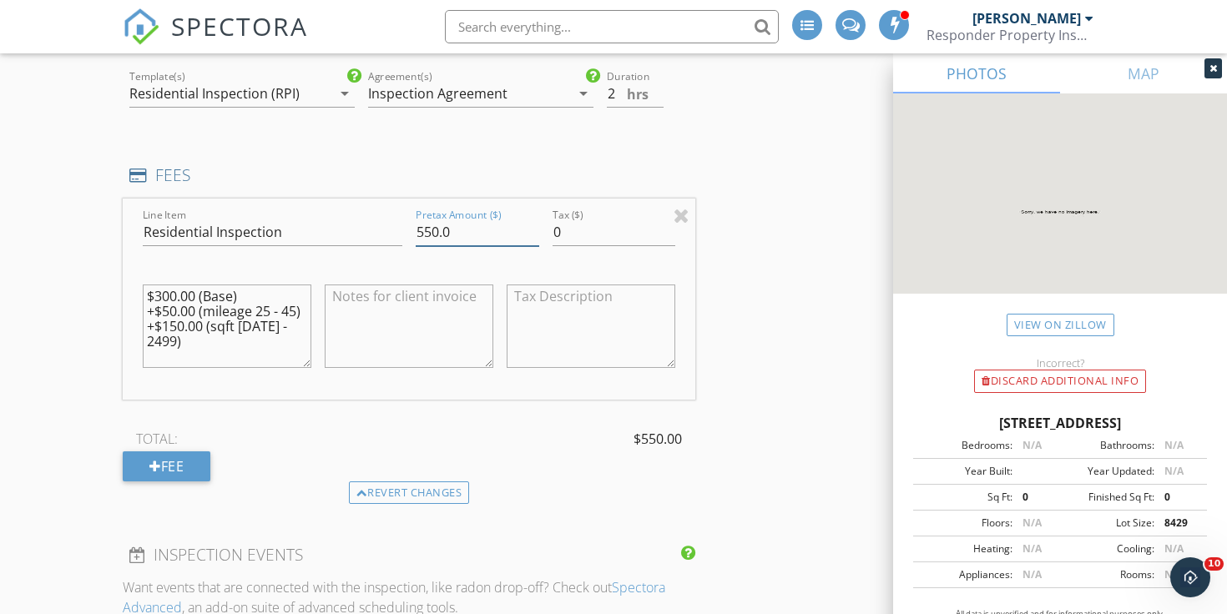
type input "550.0"
click at [170, 306] on textarea "$300.00 (Base) +$50.00 (mileage 25 - 45) +$150.00 (sqft [DATE] - 2499)" at bounding box center [227, 326] width 169 height 83
click at [168, 288] on textarea "$300.00 (Base) +$100.00 (mileage 25 - 45) +$150.00 (sqft [DATE] - 2499)" at bounding box center [227, 326] width 169 height 83
click at [180, 306] on textarea "$350.00 (Base) +$100.00 (mileage 25 - 45) +$150.00 (sqft [DATE] - 2499)" at bounding box center [227, 326] width 169 height 83
type textarea "$350.00 (Base) +$50.00 (mileage 25 - 45) +$150.00 (sqft [DATE] - 2499)"
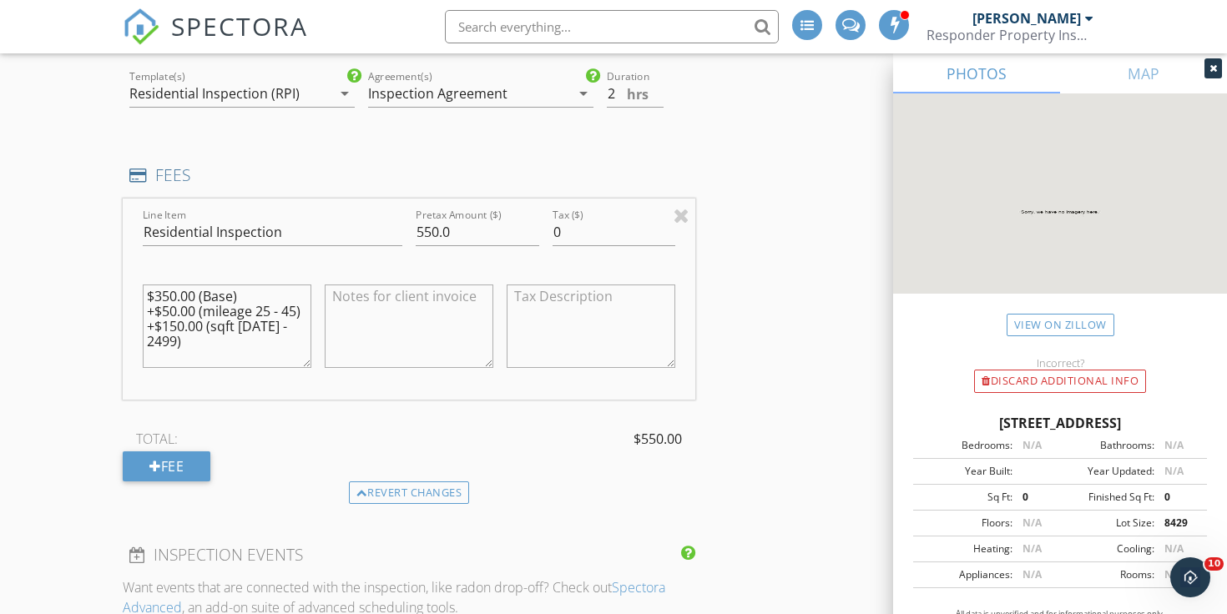
click at [274, 402] on div "Line Item Residential Inspection Pretax Amount ($) 550.0 Tax ($) 0 $350.00 (Bas…" at bounding box center [409, 340] width 573 height 283
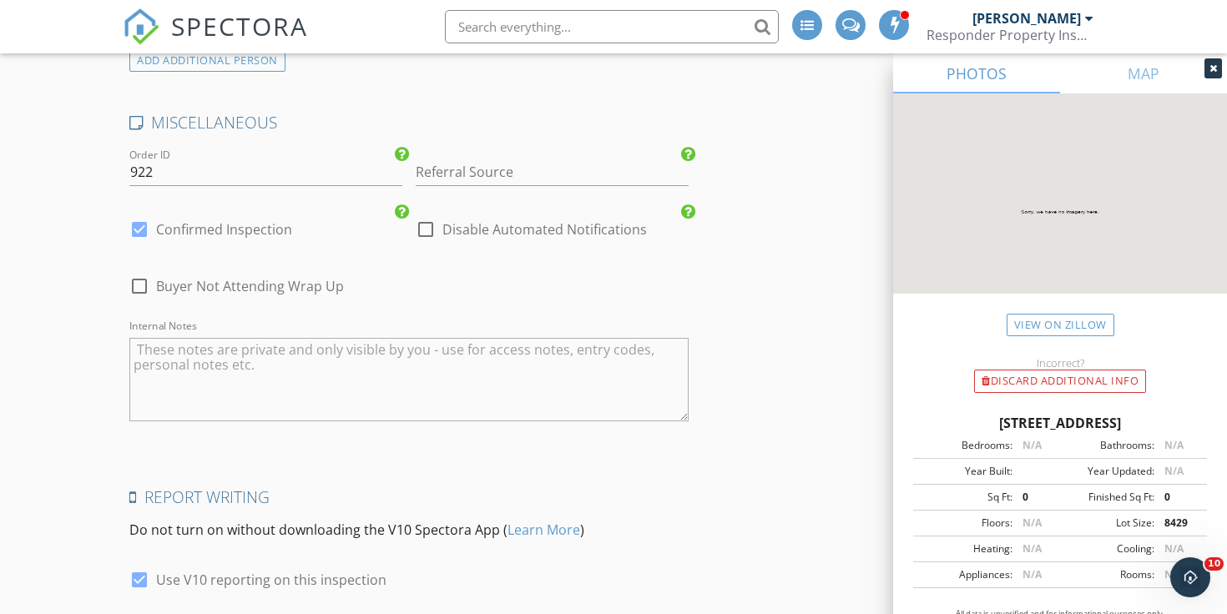
scroll to position [2775, 0]
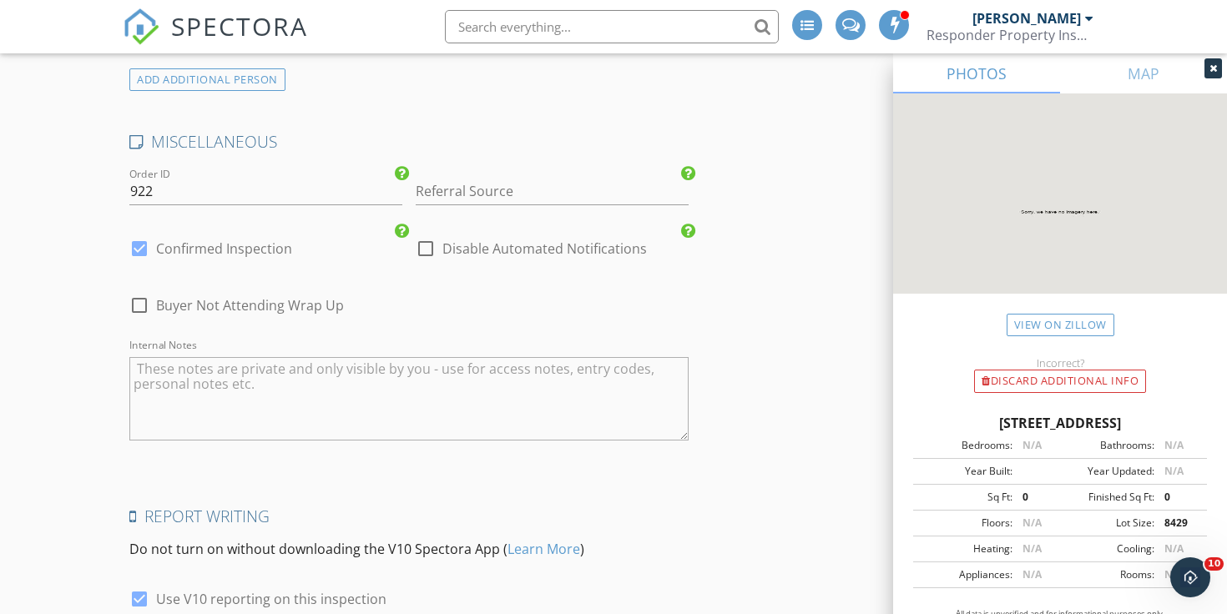
click at [138, 240] on div at bounding box center [139, 249] width 28 height 28
checkbox input "false"
checkbox input "true"
click at [462, 184] on input "Referral Source" at bounding box center [552, 192] width 273 height 28
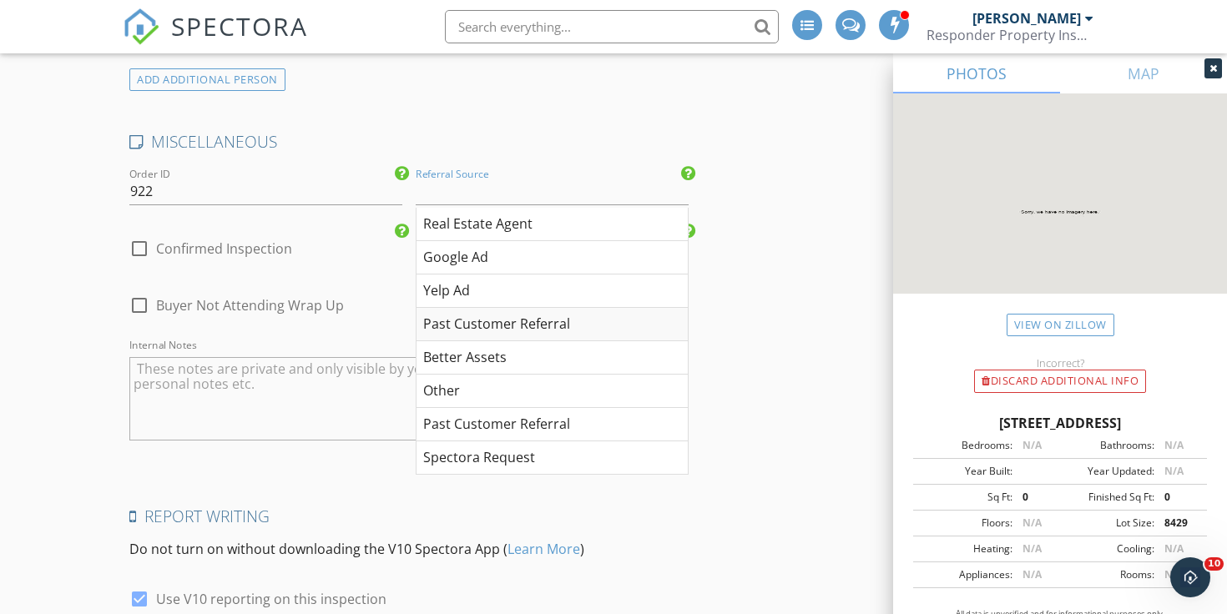
click at [500, 323] on div "Past Customer Referral" at bounding box center [552, 324] width 271 height 33
type input "Past Customer Referral"
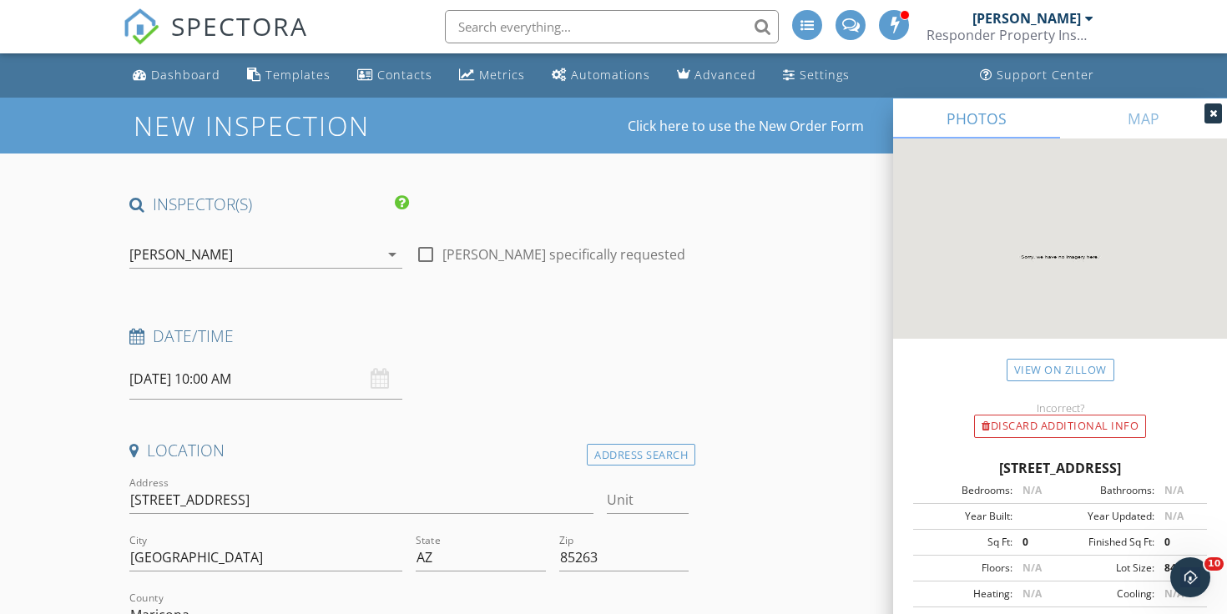
scroll to position [0, 0]
click at [1131, 128] on link "MAP" at bounding box center [1143, 118] width 167 height 40
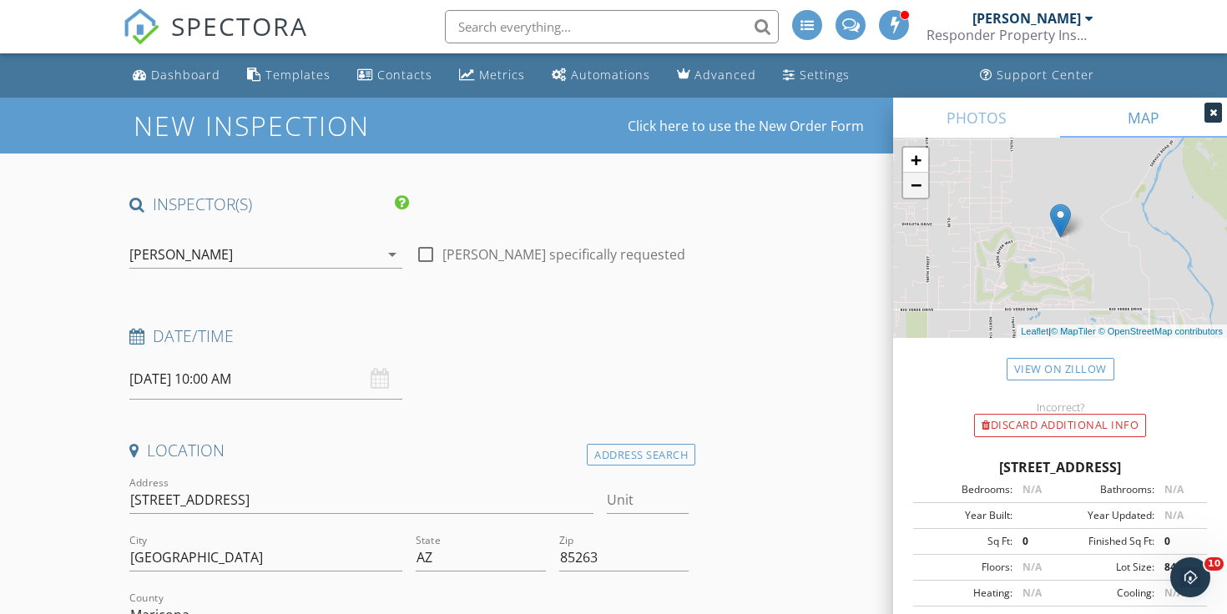
click at [923, 185] on link "−" at bounding box center [915, 185] width 25 height 25
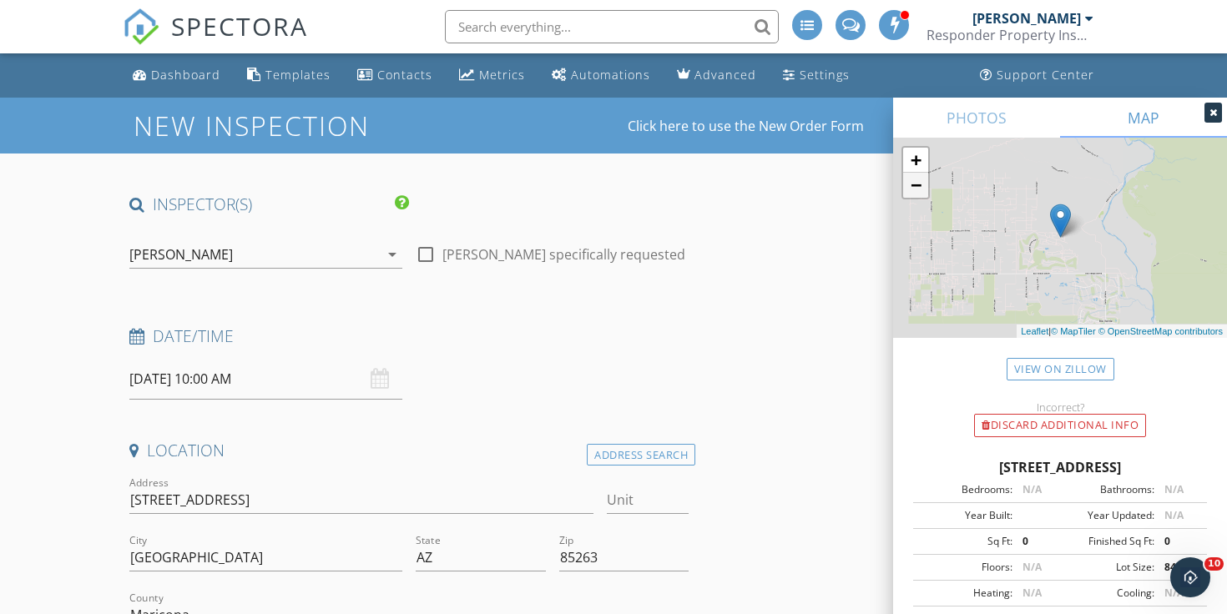
click at [923, 185] on link "−" at bounding box center [915, 185] width 25 height 25
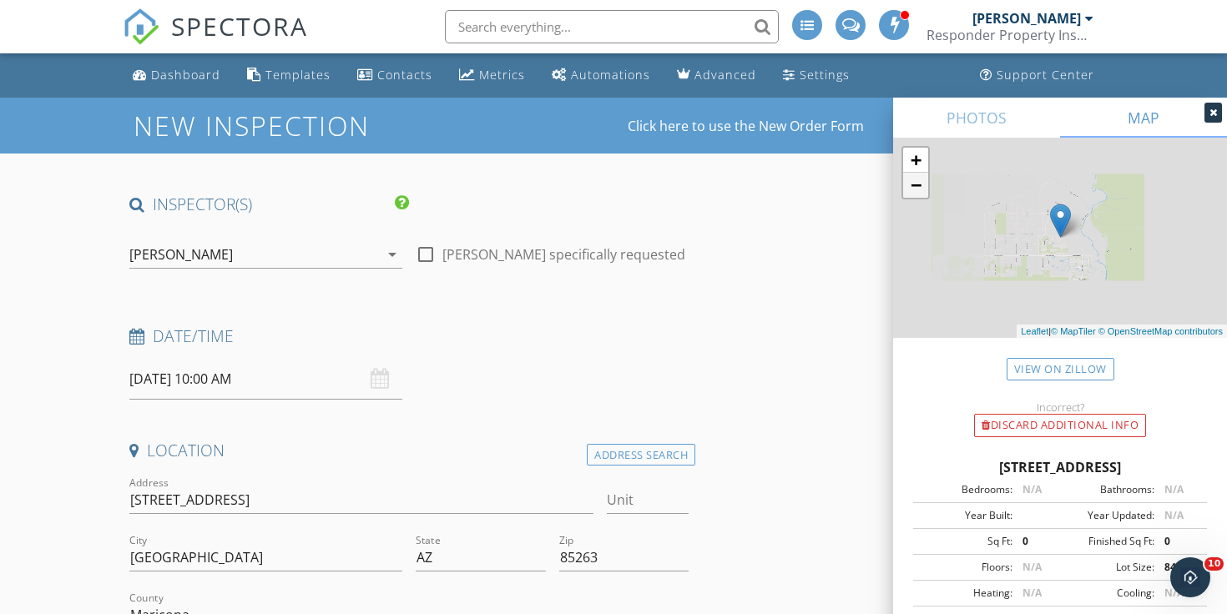
click at [923, 185] on link "−" at bounding box center [915, 185] width 25 height 25
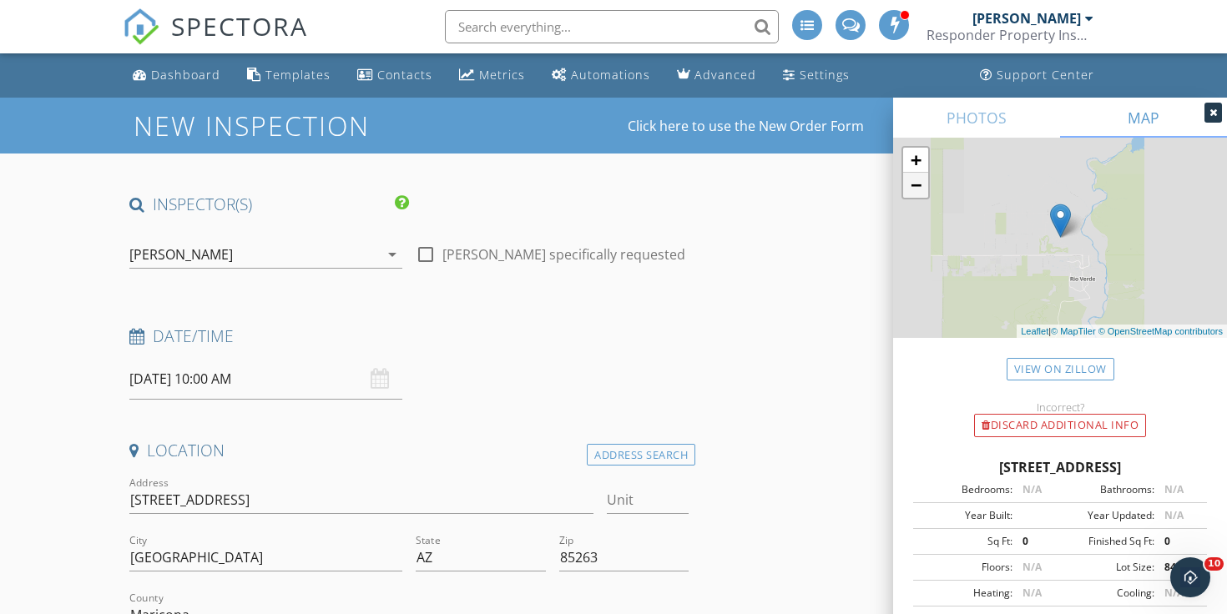
click at [923, 185] on link "−" at bounding box center [915, 185] width 25 height 25
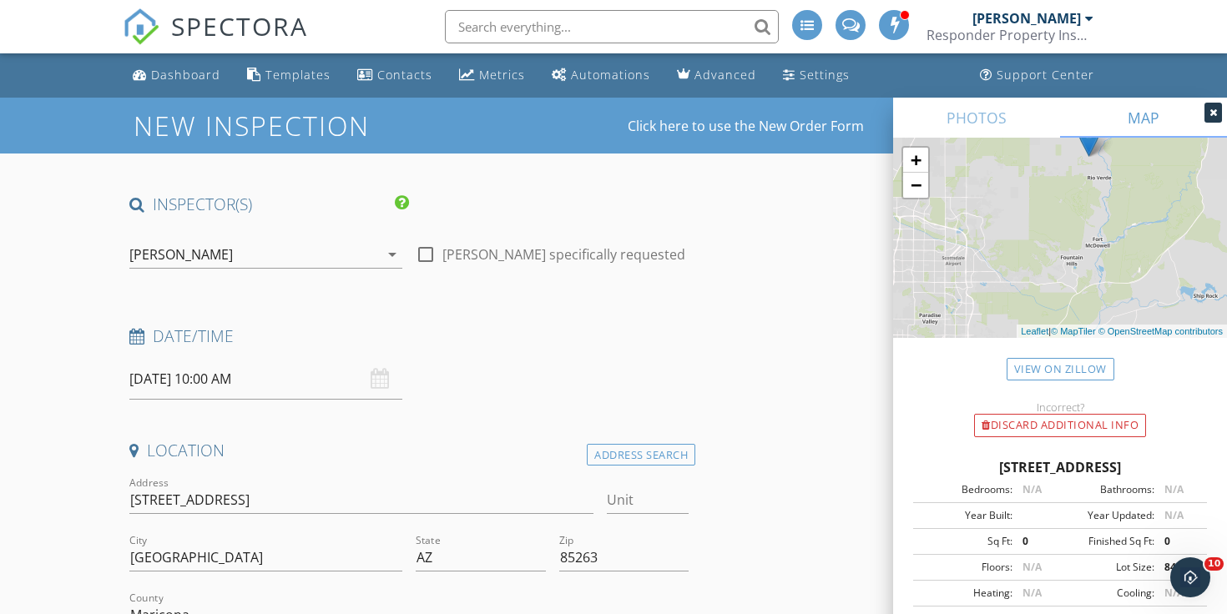
click at [1025, 204] on div "+ − Leaflet | © MapTiler © OpenStreetMap contributors" at bounding box center [1060, 238] width 334 height 200
